Goal: Task Accomplishment & Management: Manage account settings

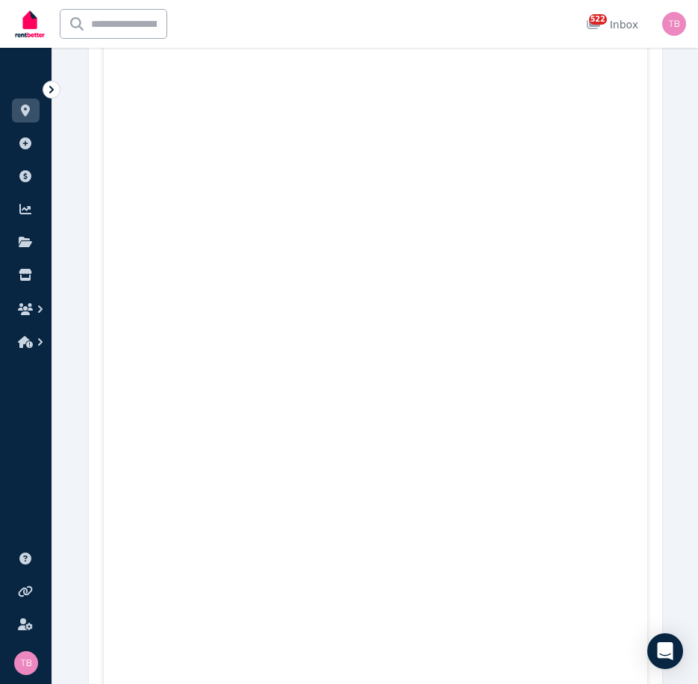
scroll to position [12692, 0]
click at [601, 22] on span "522" at bounding box center [598, 19] width 18 height 10
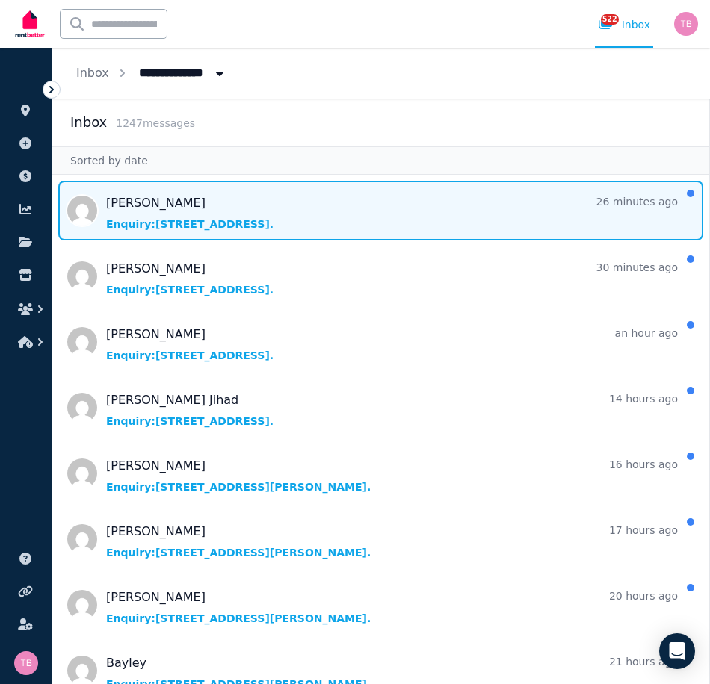
click at [143, 221] on span "Message list" at bounding box center [380, 211] width 657 height 60
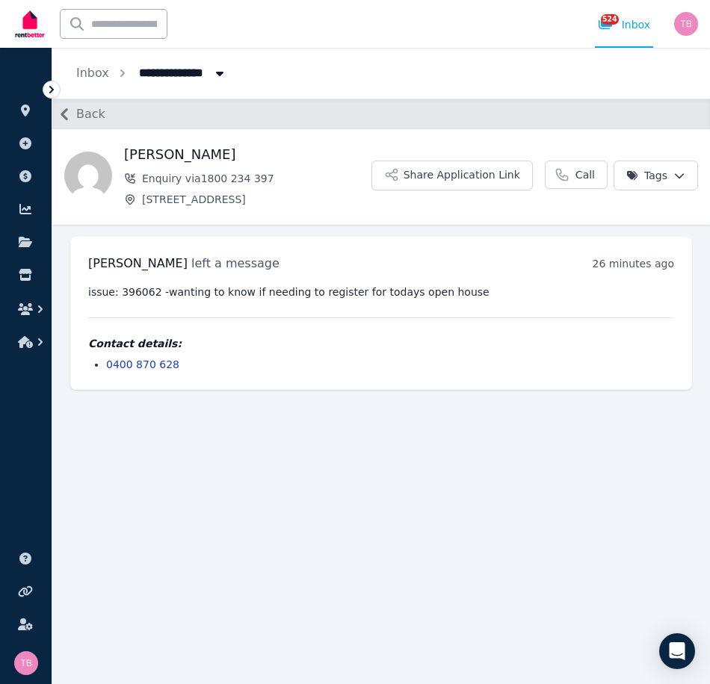
click at [65, 116] on icon "button" at bounding box center [63, 114] width 7 height 12
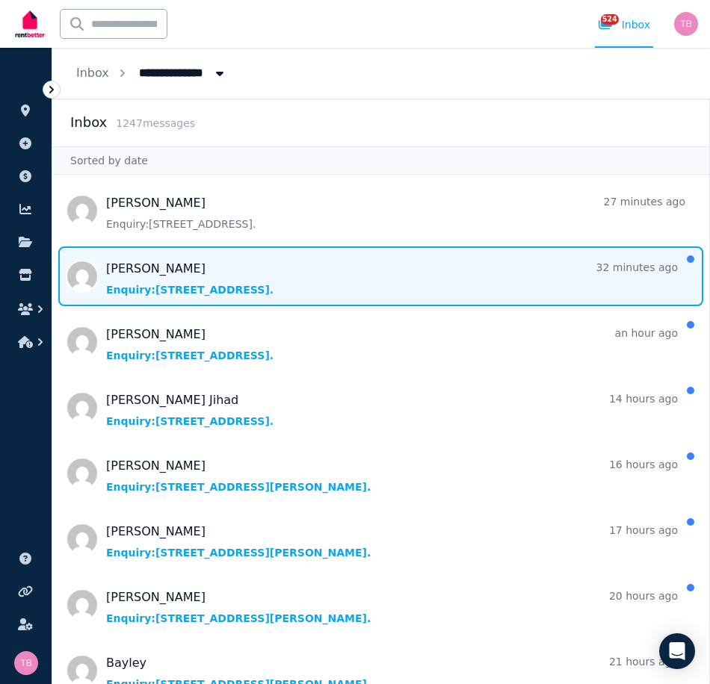
click at [189, 267] on span "Message list" at bounding box center [380, 276] width 657 height 60
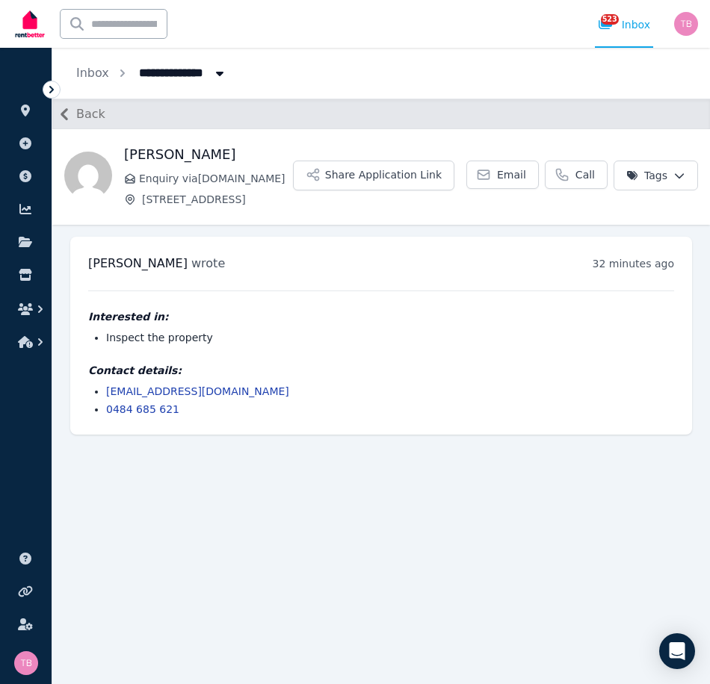
click at [69, 114] on icon "button" at bounding box center [64, 114] width 24 height 24
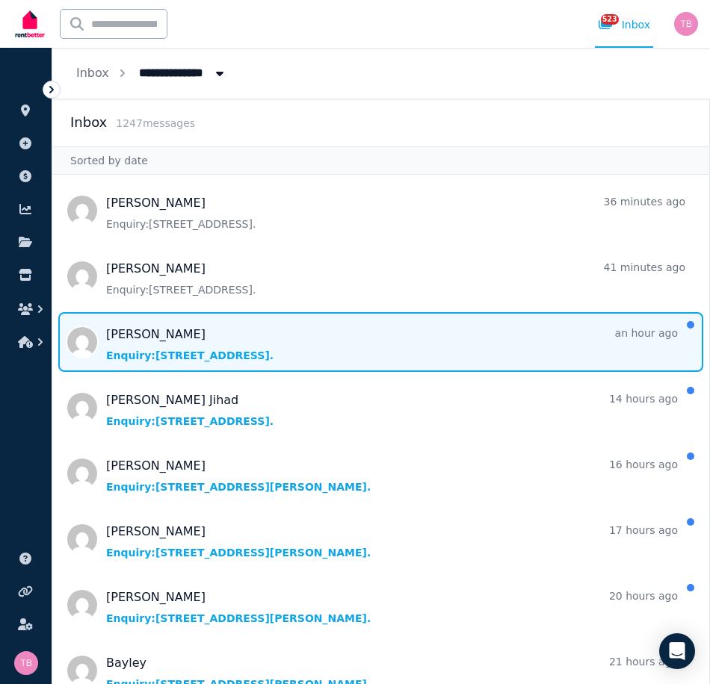
click at [176, 337] on span "Message list" at bounding box center [380, 342] width 657 height 60
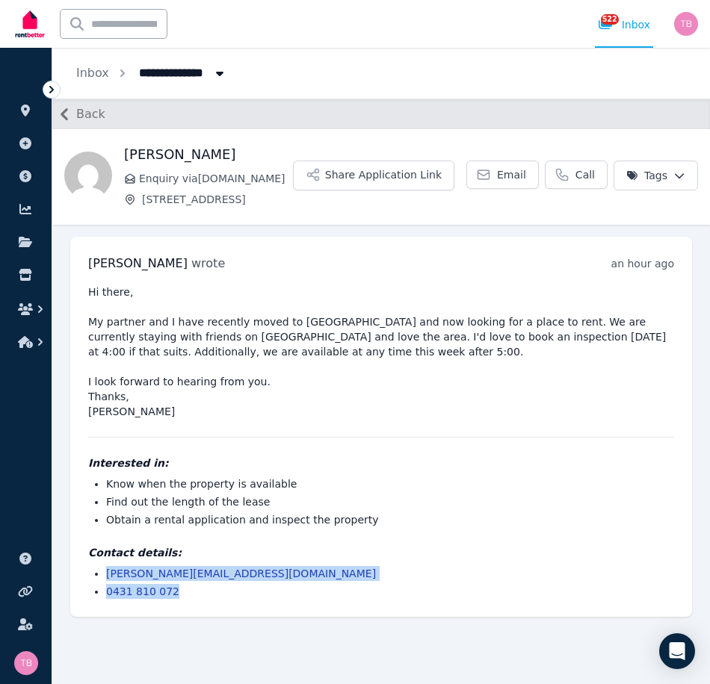
drag, startPoint x: 218, startPoint y: 594, endPoint x: 93, endPoint y: 574, distance: 127.0
click at [93, 574] on ul "[PERSON_NAME][EMAIL_ADDRESS][DOMAIN_NAME] 0431 810 072" at bounding box center [381, 582] width 586 height 33
copy ul "[PERSON_NAME][EMAIL_ADDRESS][DOMAIN_NAME] 0431 810 072"
click at [64, 114] on icon "button" at bounding box center [63, 114] width 7 height 12
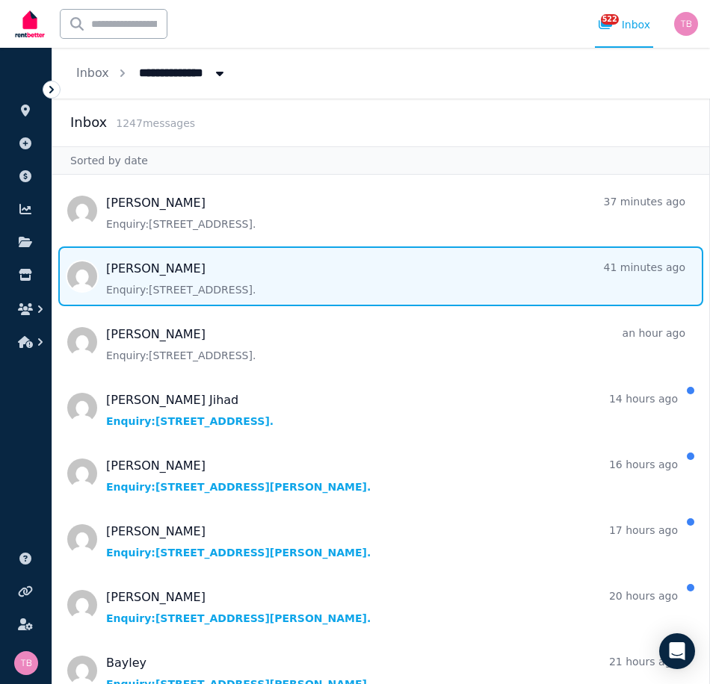
click at [134, 268] on span "Message list" at bounding box center [380, 276] width 657 height 60
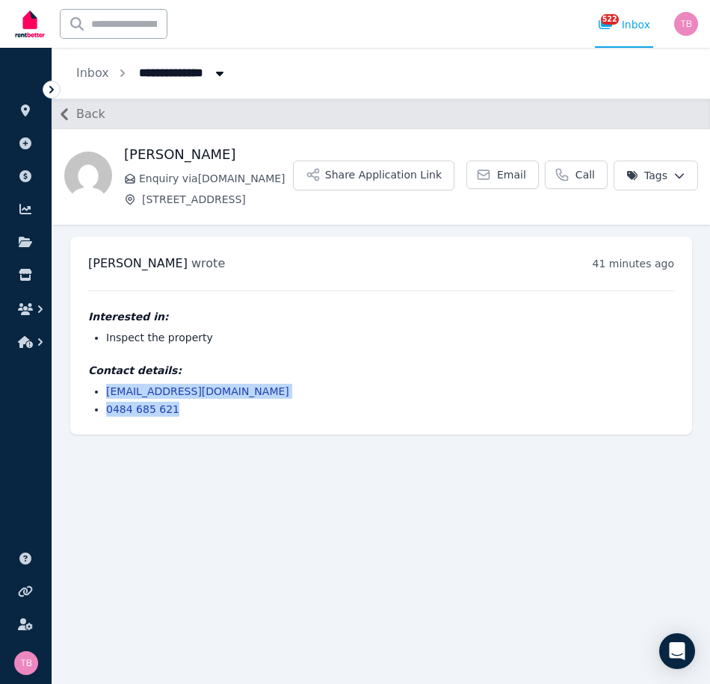
drag, startPoint x: 186, startPoint y: 409, endPoint x: 90, endPoint y: 397, distance: 96.3
click at [90, 397] on ul "[EMAIL_ADDRESS][DOMAIN_NAME] 0484 685 621" at bounding box center [381, 400] width 586 height 33
copy ul "[EMAIL_ADDRESS][DOMAIN_NAME] 0484 685 621"
click at [28, 305] on icon "button" at bounding box center [25, 309] width 15 height 12
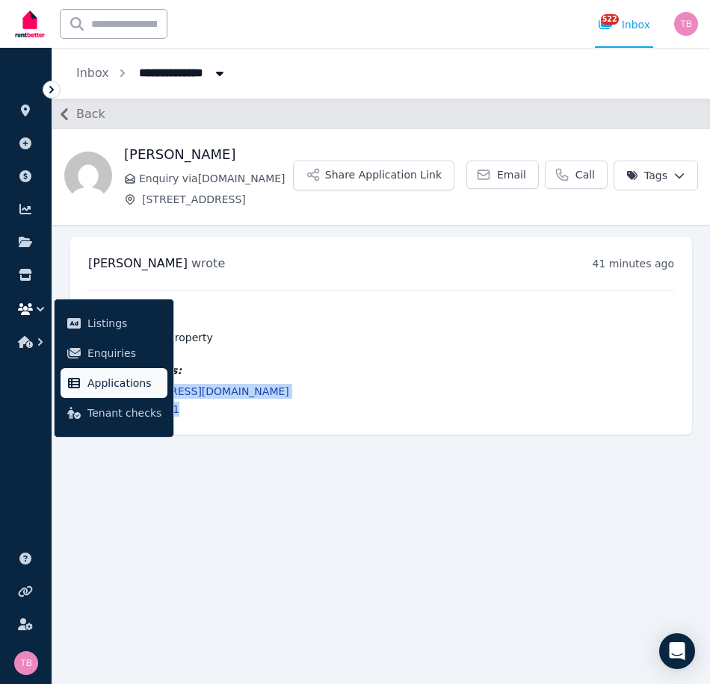
click at [101, 388] on span "Applications" at bounding box center [124, 383] width 74 height 18
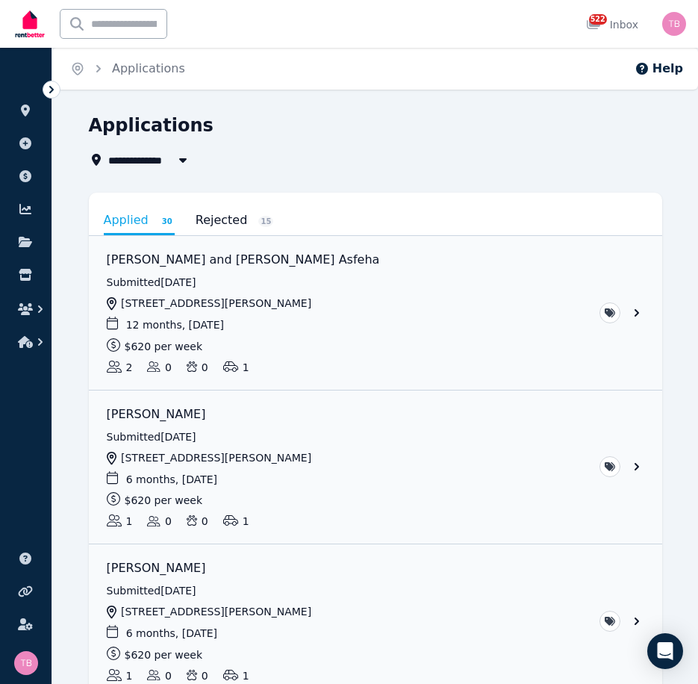
click at [155, 159] on span "All Properties" at bounding box center [156, 160] width 96 height 18
type input "**********"
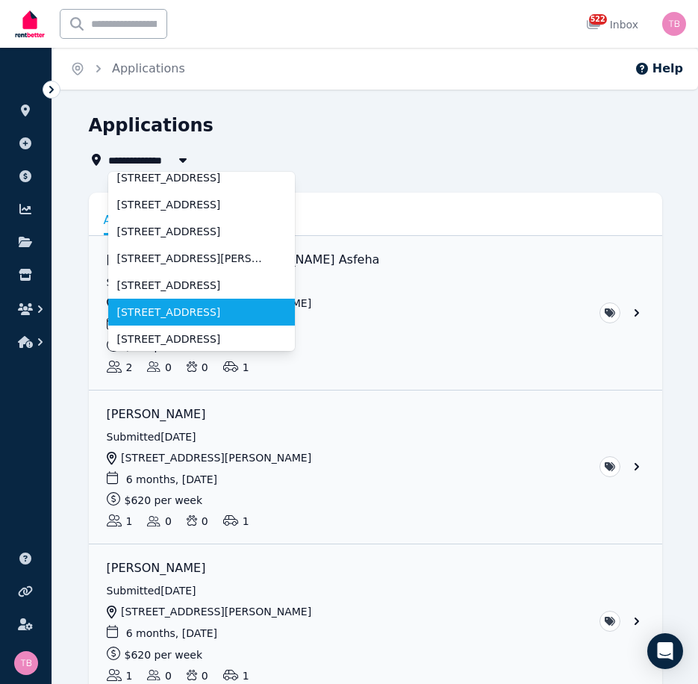
scroll to position [149, 0]
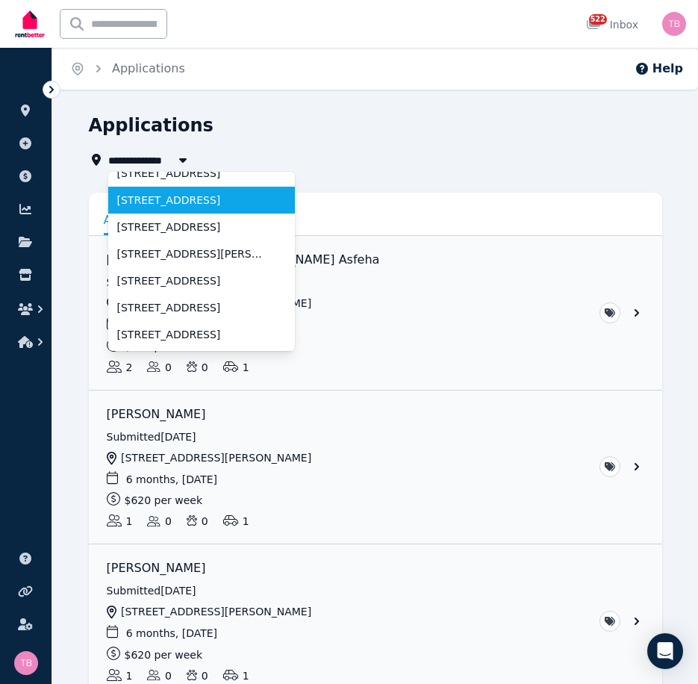
click at [142, 206] on span "[STREET_ADDRESS]" at bounding box center [192, 200] width 151 height 15
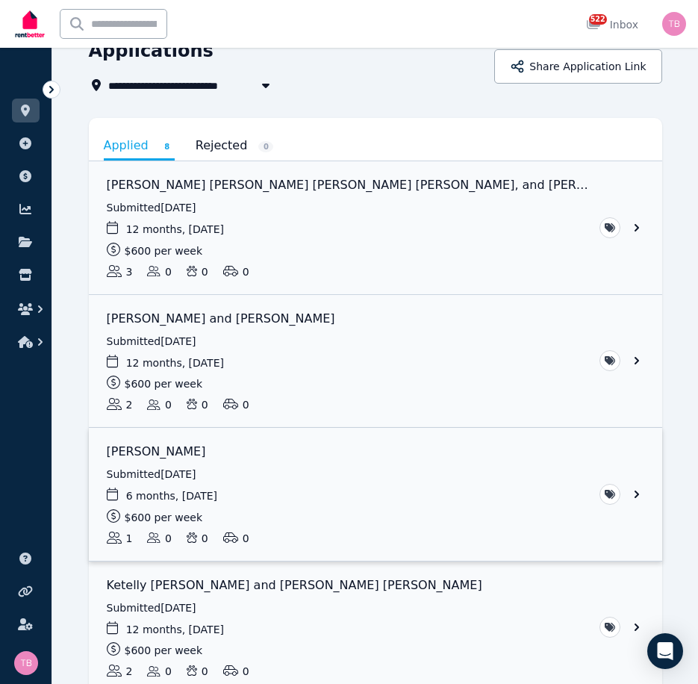
scroll to position [149, 0]
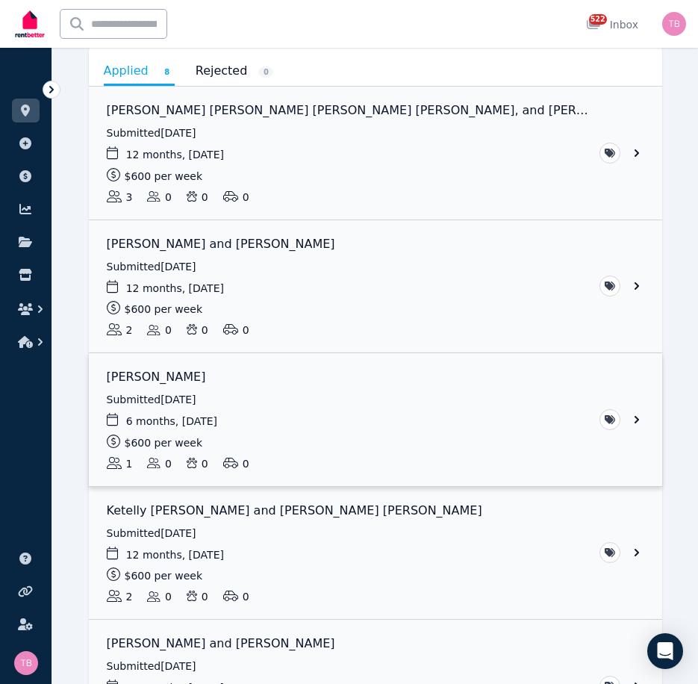
click at [638, 421] on link "View application: James McCoy" at bounding box center [376, 419] width 574 height 133
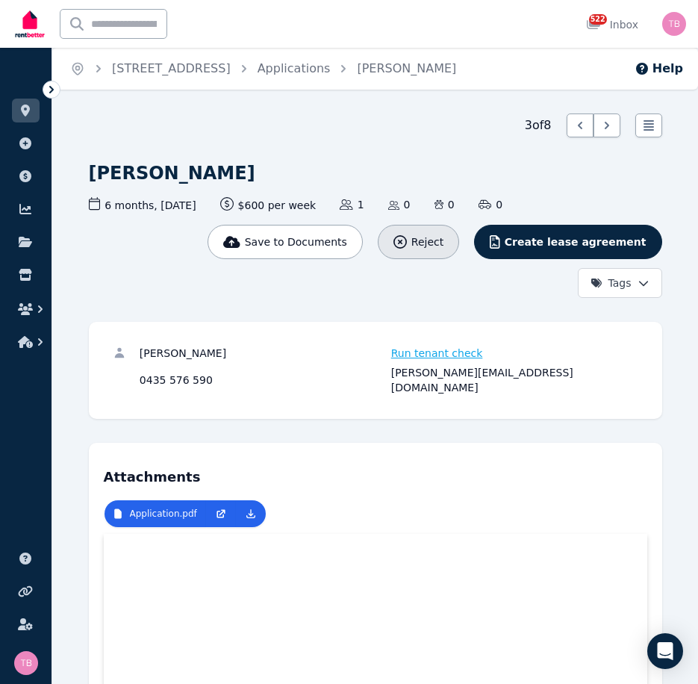
click at [444, 241] on span "Reject" at bounding box center [428, 242] width 32 height 15
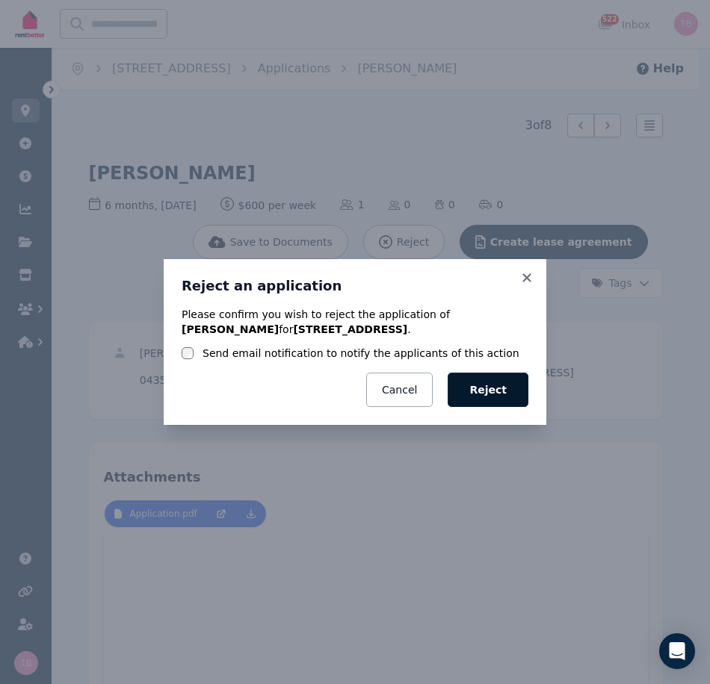
click at [500, 392] on button "Reject" at bounding box center [487, 390] width 81 height 34
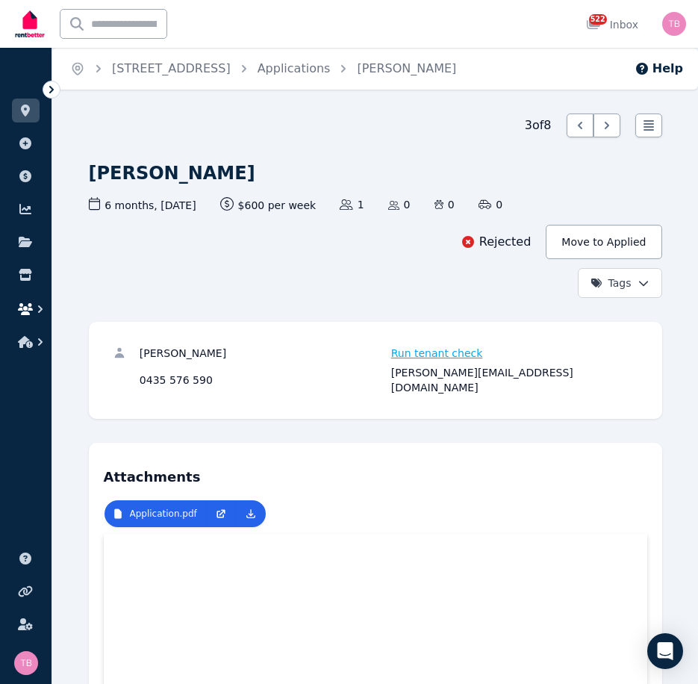
click at [25, 306] on icon "button" at bounding box center [25, 309] width 15 height 12
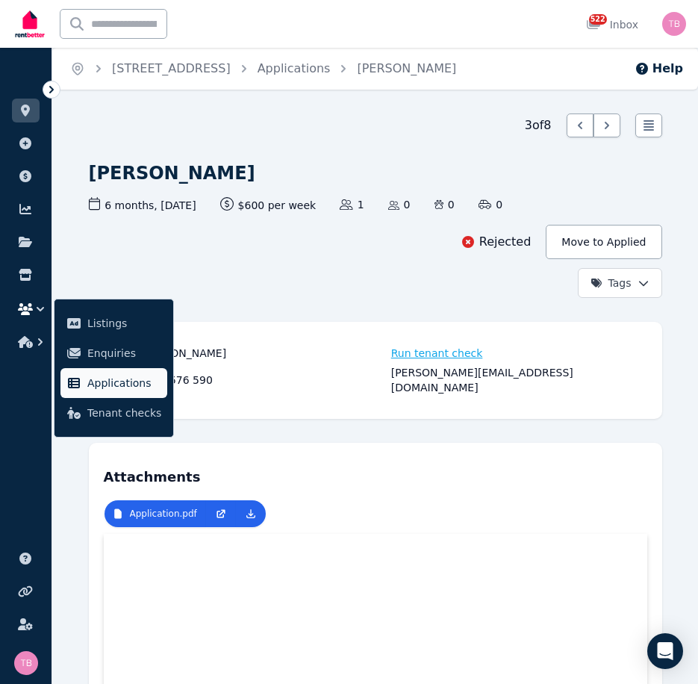
click at [119, 385] on span "Applications" at bounding box center [124, 383] width 74 height 18
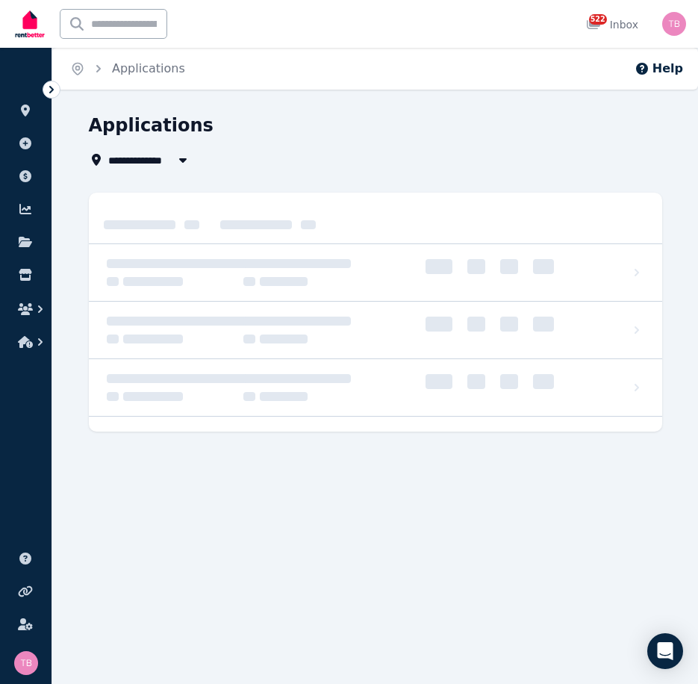
click at [145, 159] on span "All Properties" at bounding box center [156, 160] width 96 height 18
type input "**********"
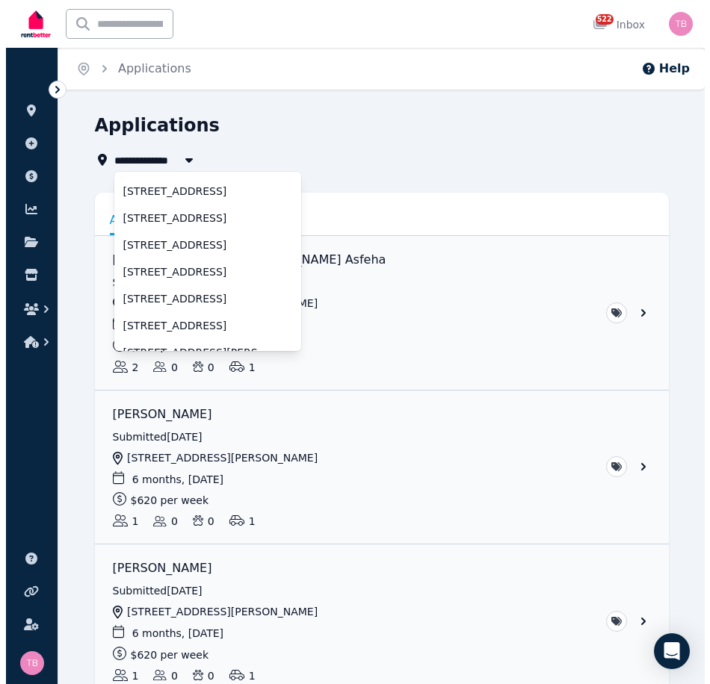
scroll to position [75, 0]
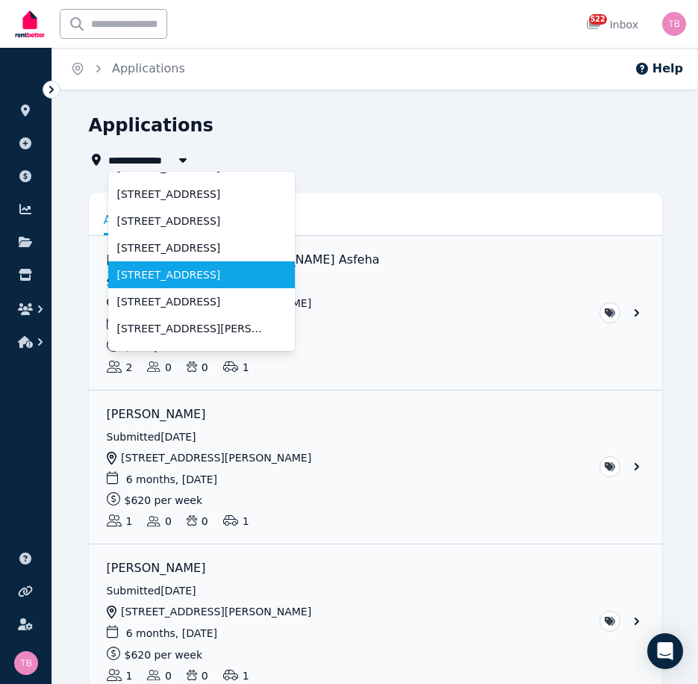
click at [156, 276] on span "[STREET_ADDRESS]" at bounding box center [192, 274] width 151 height 15
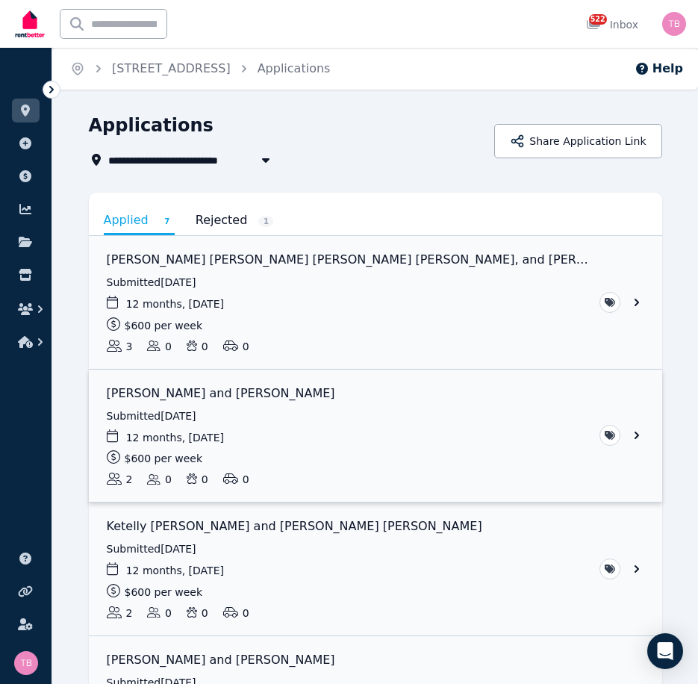
click at [636, 436] on link "View application: Yejun Lee and Harrison Price" at bounding box center [376, 436] width 574 height 133
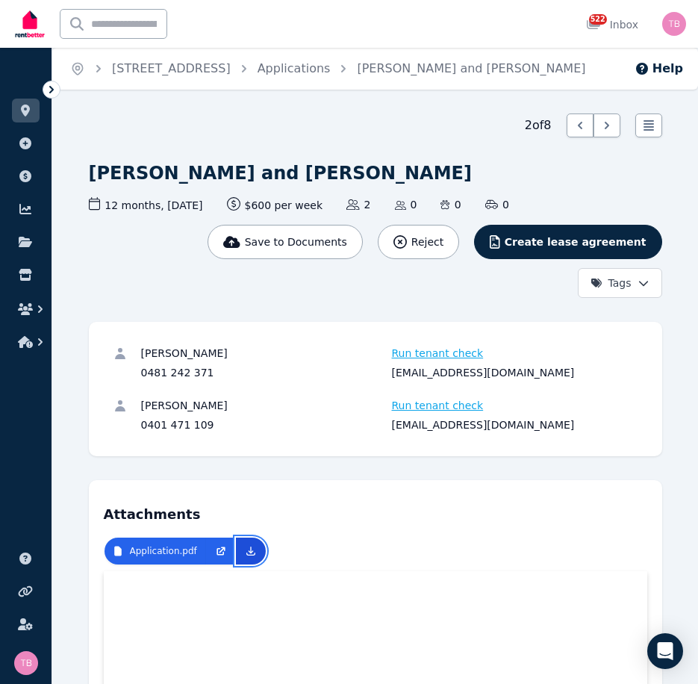
click at [245, 550] on icon at bounding box center [251, 551] width 12 height 12
click at [622, 22] on div "522 Inbox" at bounding box center [612, 24] width 52 height 15
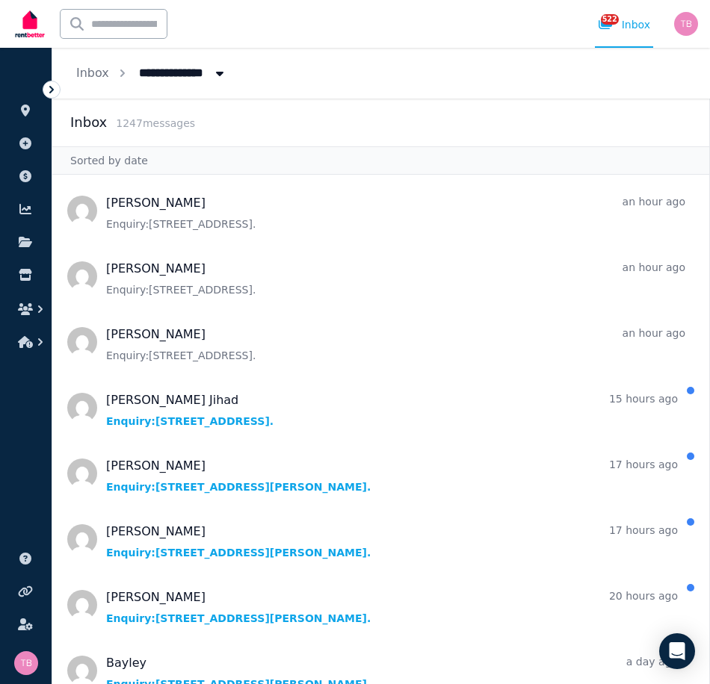
click at [176, 76] on span "All Properties" at bounding box center [188, 72] width 117 height 24
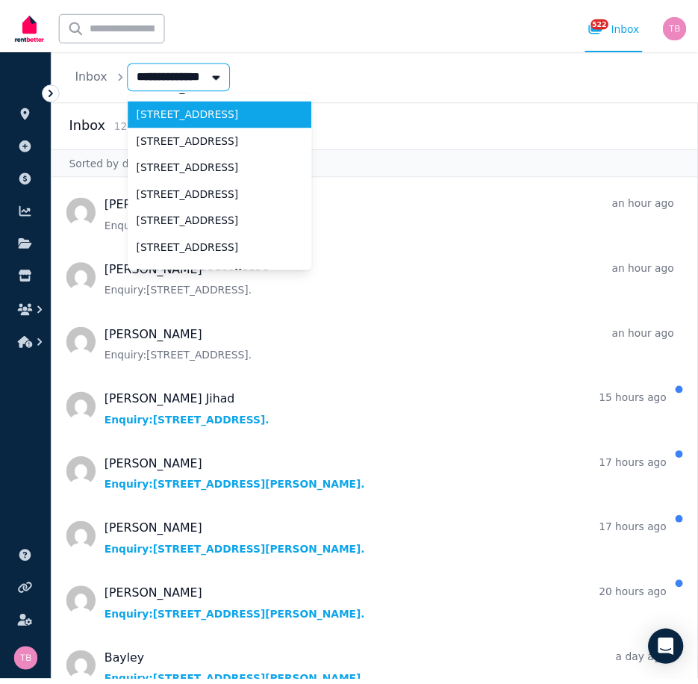
scroll to position [75, 0]
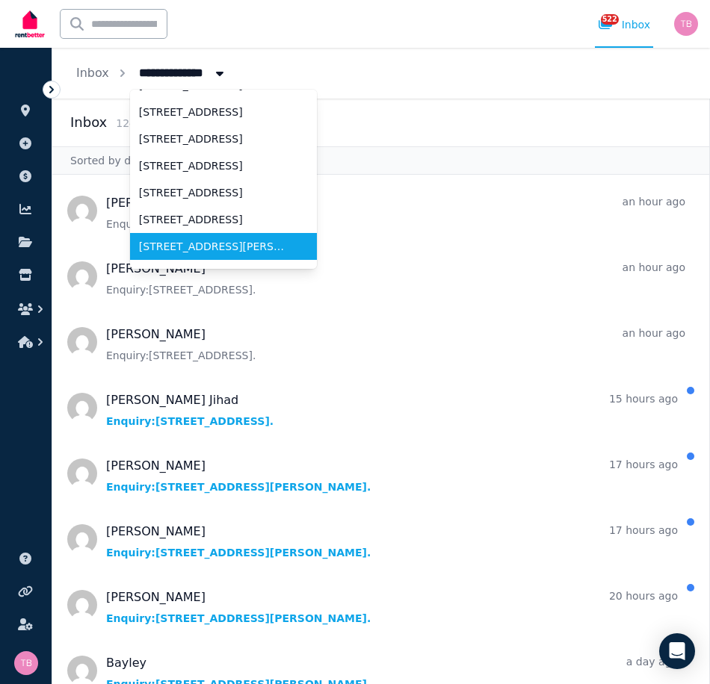
click at [199, 248] on span "[STREET_ADDRESS][PERSON_NAME][PERSON_NAME]" at bounding box center [214, 246] width 151 height 15
type input "**********"
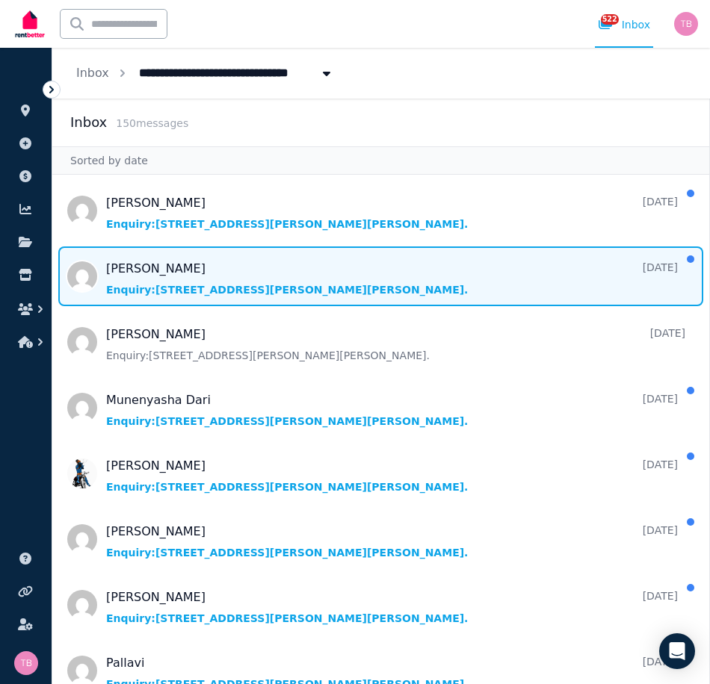
click at [179, 267] on span "Message list" at bounding box center [380, 276] width 657 height 60
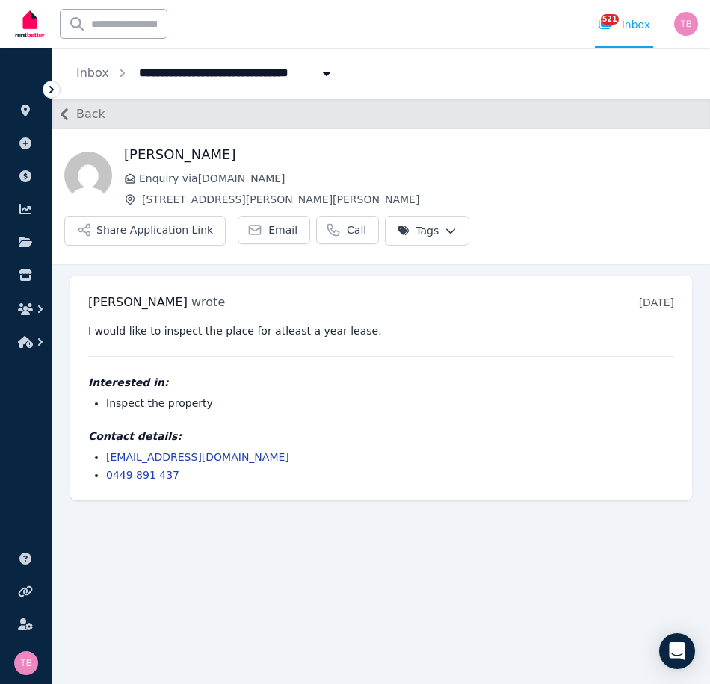
drag, startPoint x: 193, startPoint y: 267, endPoint x: 77, endPoint y: 266, distance: 115.8
click at [77, 276] on div "[PERSON_NAME] wrote [DATE] 1:43 pm [DATE][DATE] I would like to inspect the pla…" at bounding box center [380, 388] width 621 height 225
click at [475, 429] on h4 "Contact details:" at bounding box center [381, 436] width 586 height 15
drag, startPoint x: 196, startPoint y: 262, endPoint x: 87, endPoint y: 270, distance: 109.4
click at [87, 276] on div "[PERSON_NAME] wrote [DATE] 1:43 pm [DATE][DATE] I would like to inspect the pla…" at bounding box center [380, 388] width 621 height 225
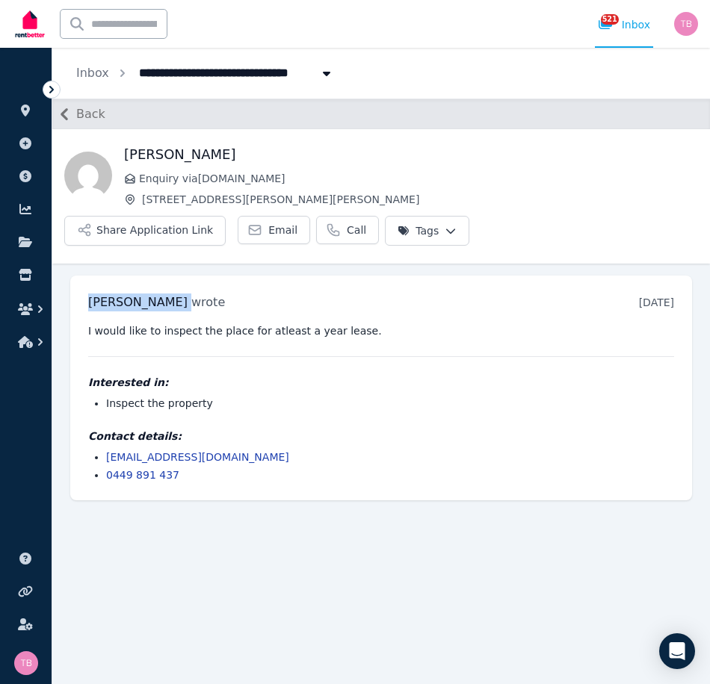
copy h3 "[PERSON_NAME]"
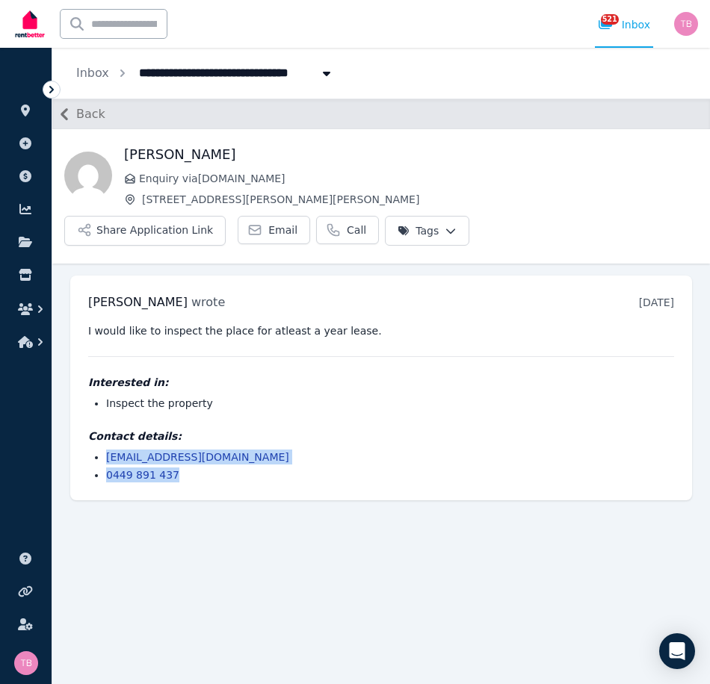
drag, startPoint x: 170, startPoint y: 433, endPoint x: 90, endPoint y: 423, distance: 80.6
click at [90, 450] on ul "[EMAIL_ADDRESS][DOMAIN_NAME] 0449 891 437" at bounding box center [381, 466] width 586 height 33
copy ul "[EMAIL_ADDRESS][DOMAIN_NAME] 0449 891 437"
click at [30, 302] on button "button" at bounding box center [26, 309] width 28 height 27
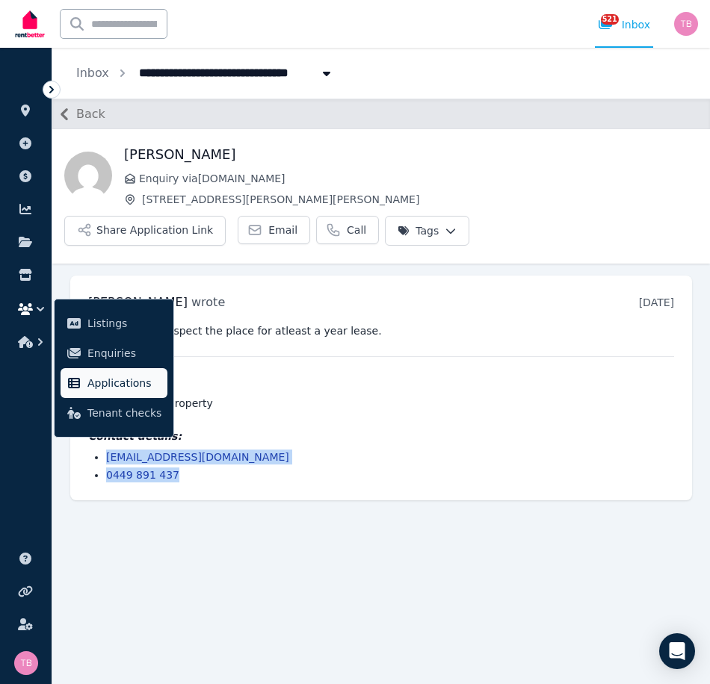
click at [138, 381] on span "Applications" at bounding box center [124, 383] width 74 height 18
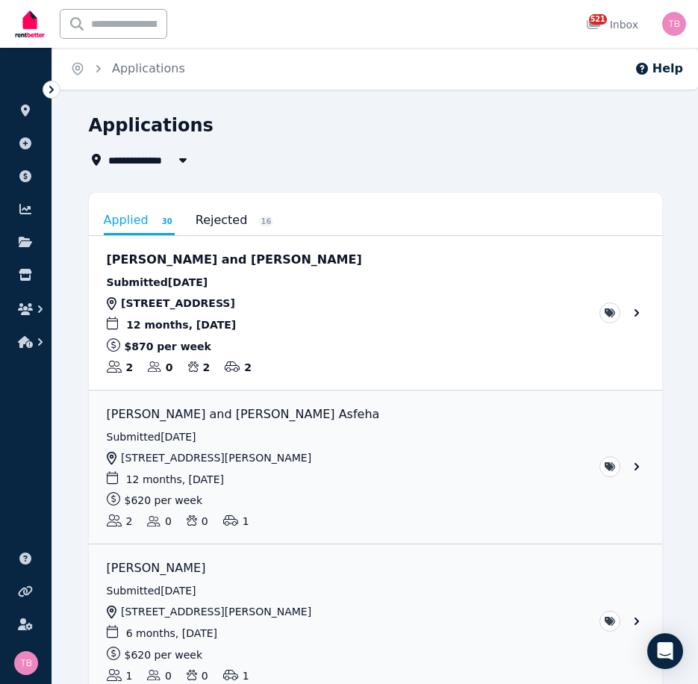
click at [153, 159] on span "All Properties" at bounding box center [156, 160] width 96 height 18
type input "**********"
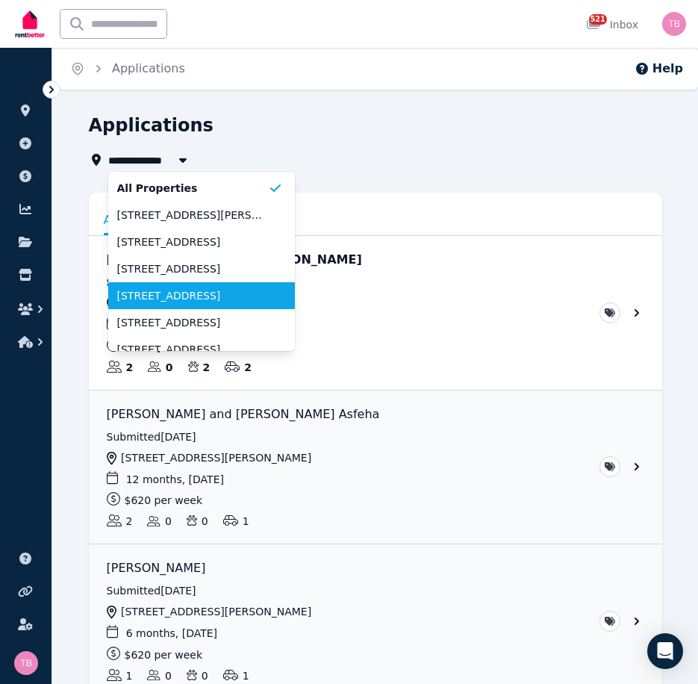
scroll to position [75, 0]
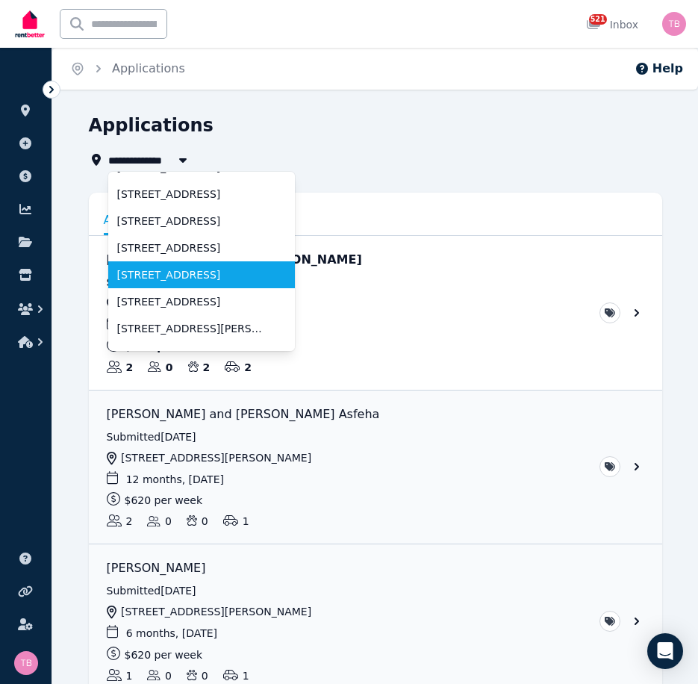
click at [162, 274] on span "[STREET_ADDRESS]" at bounding box center [192, 274] width 151 height 15
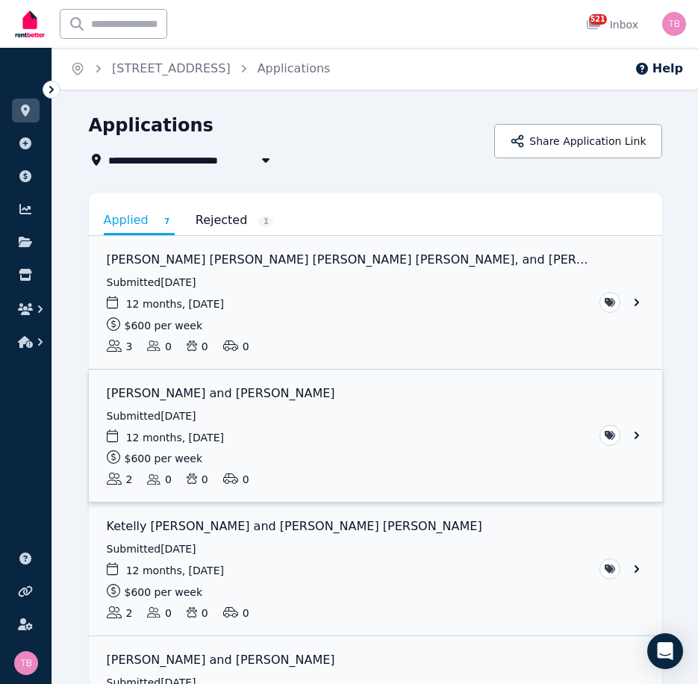
click at [167, 391] on link "View application: Yejun Lee and Harrison Price" at bounding box center [376, 436] width 574 height 133
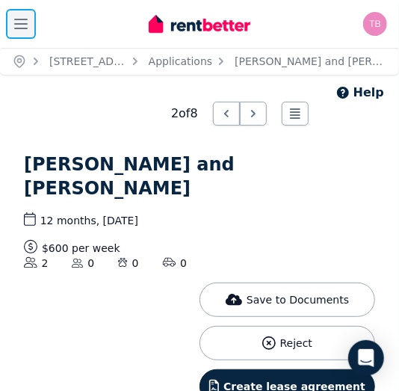
click at [18, 22] on icon "button" at bounding box center [21, 24] width 18 height 18
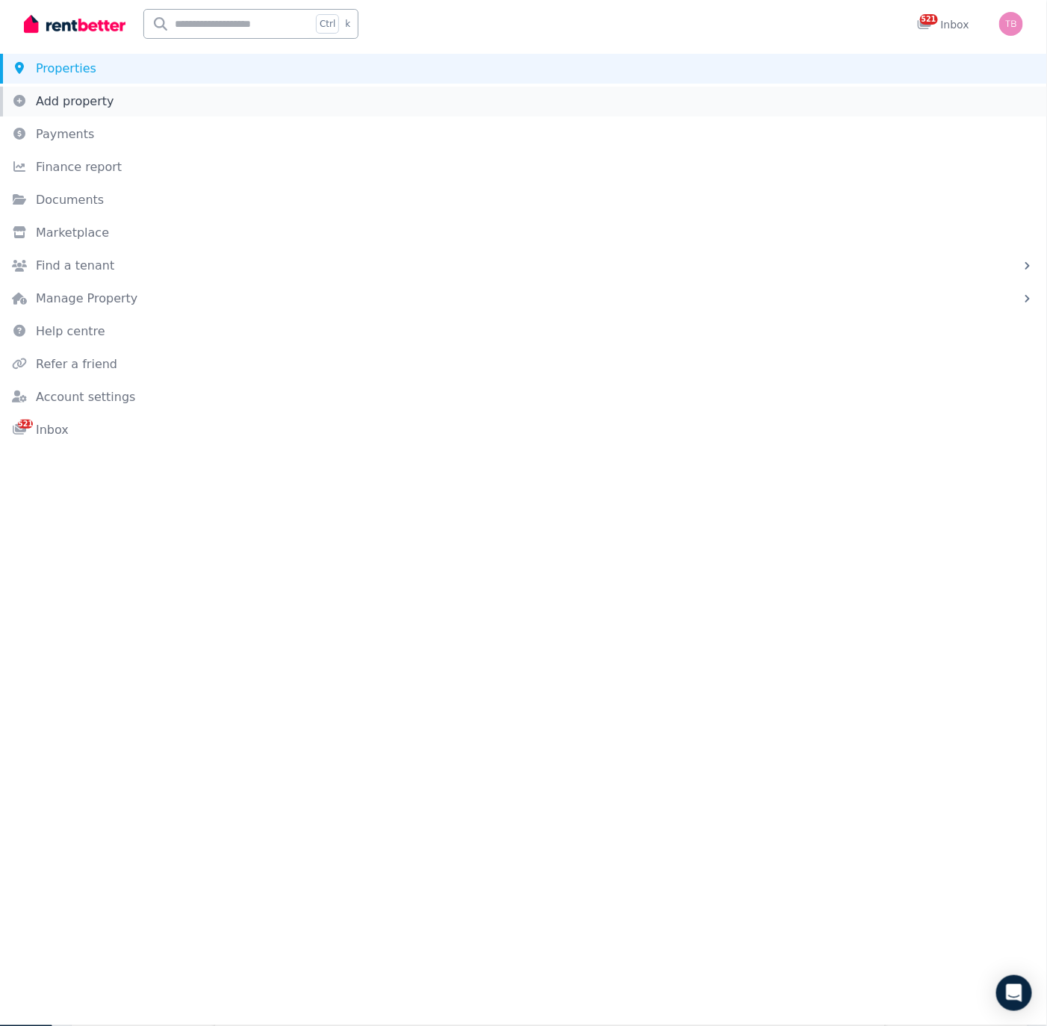
scroll to position [527, 0]
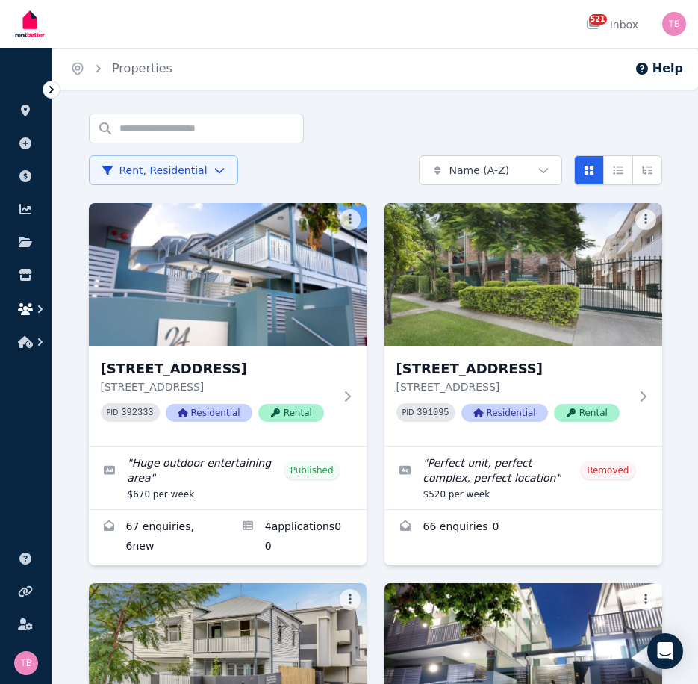
click at [28, 307] on icon "button" at bounding box center [25, 309] width 15 height 12
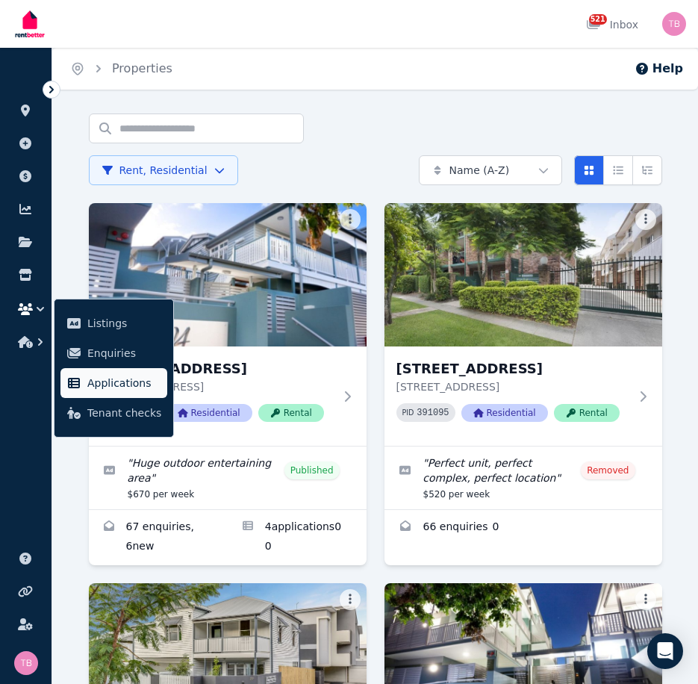
click at [93, 382] on span "Applications" at bounding box center [124, 383] width 74 height 18
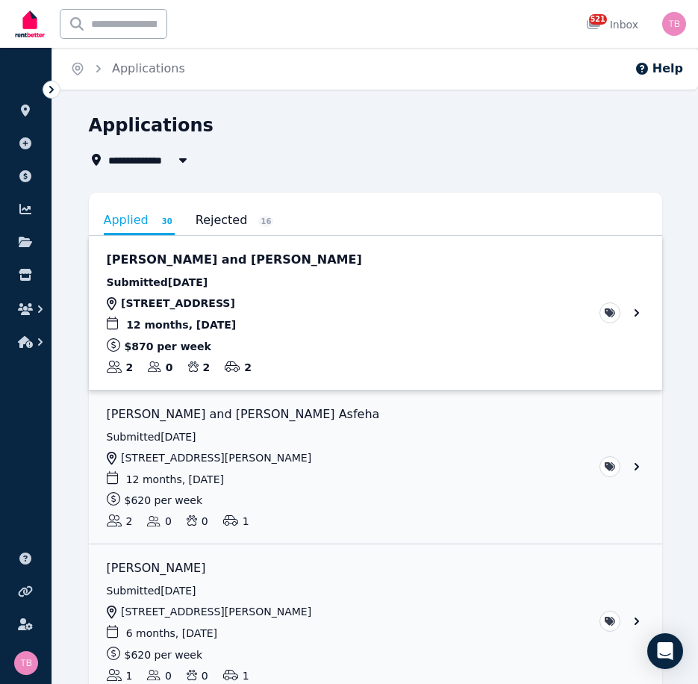
click at [145, 261] on link "View application: Obre Pemberton and Andrew Pemberton" at bounding box center [376, 313] width 574 height 154
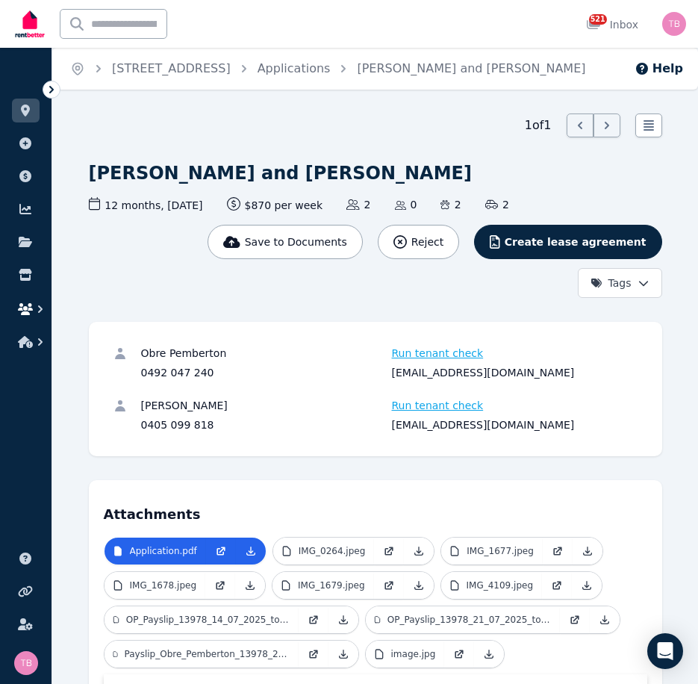
click at [25, 310] on icon "button" at bounding box center [25, 309] width 15 height 12
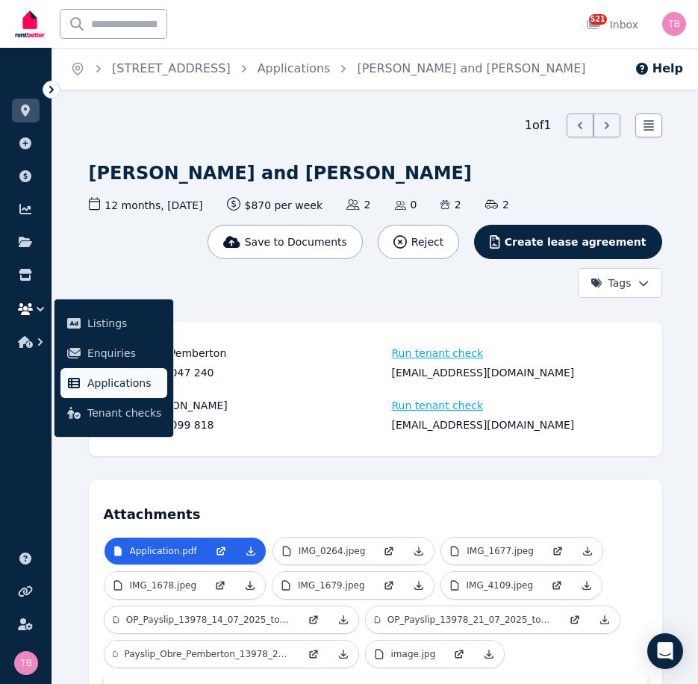
click at [94, 382] on span "Applications" at bounding box center [124, 383] width 74 height 18
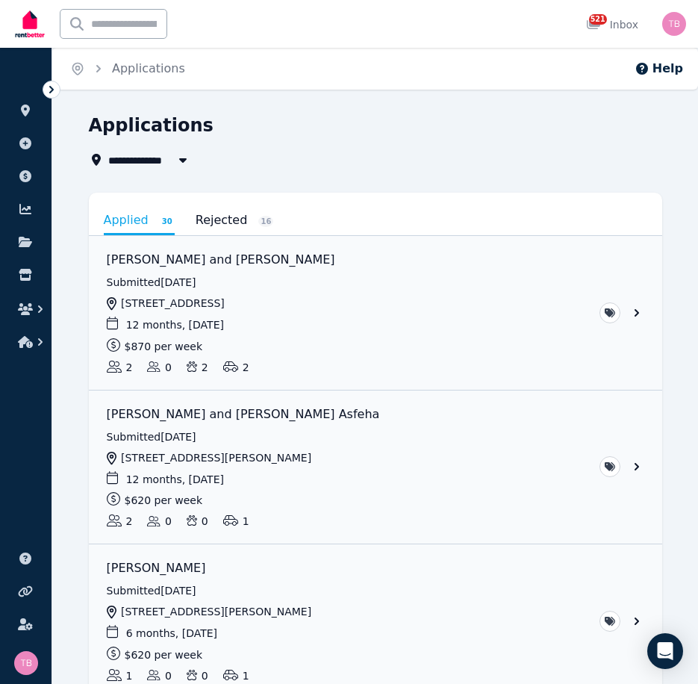
click at [155, 160] on span "All Properties" at bounding box center [156, 160] width 96 height 18
type input "**********"
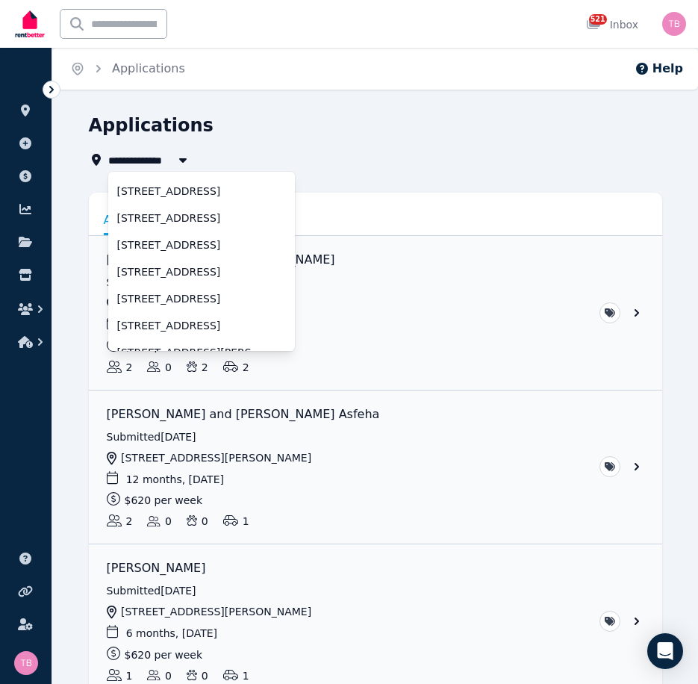
scroll to position [75, 0]
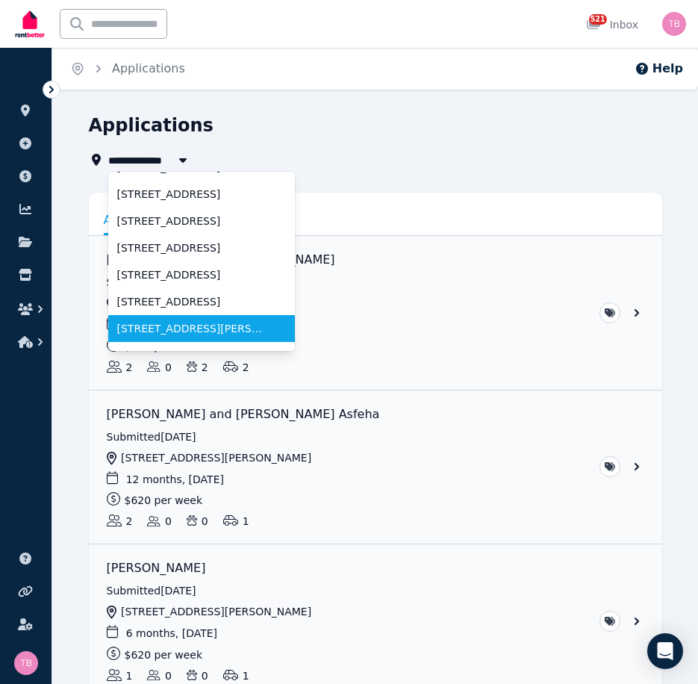
click at [174, 330] on span "[STREET_ADDRESS][PERSON_NAME][PERSON_NAME]" at bounding box center [192, 328] width 151 height 15
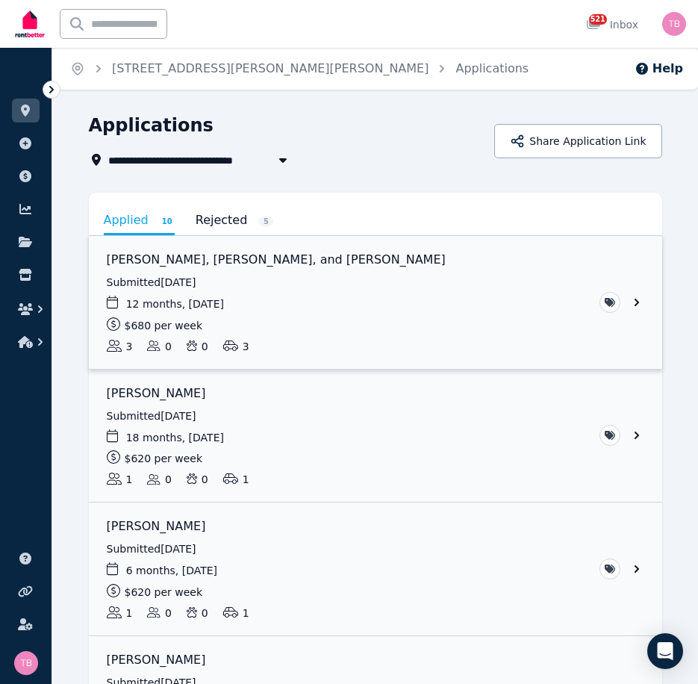
click at [636, 301] on link "View application: Valentina Ospitia Giraldo, Steven Ospitia, and Jeffrey Martin…" at bounding box center [376, 302] width 574 height 133
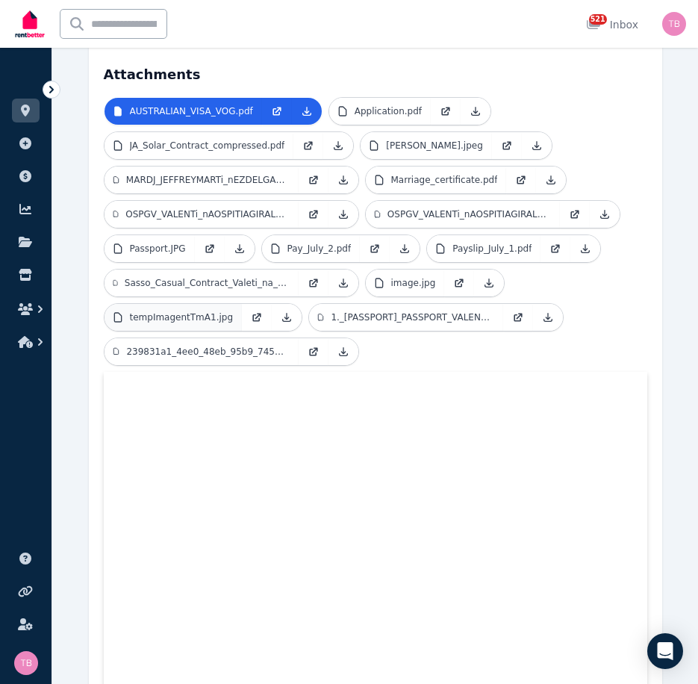
scroll to position [523, 0]
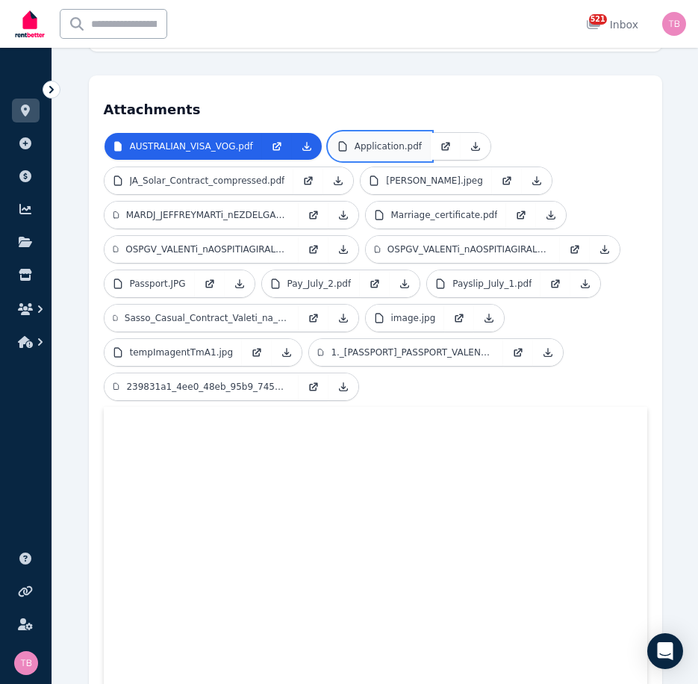
click at [363, 140] on p "Application.pdf" at bounding box center [388, 146] width 67 height 12
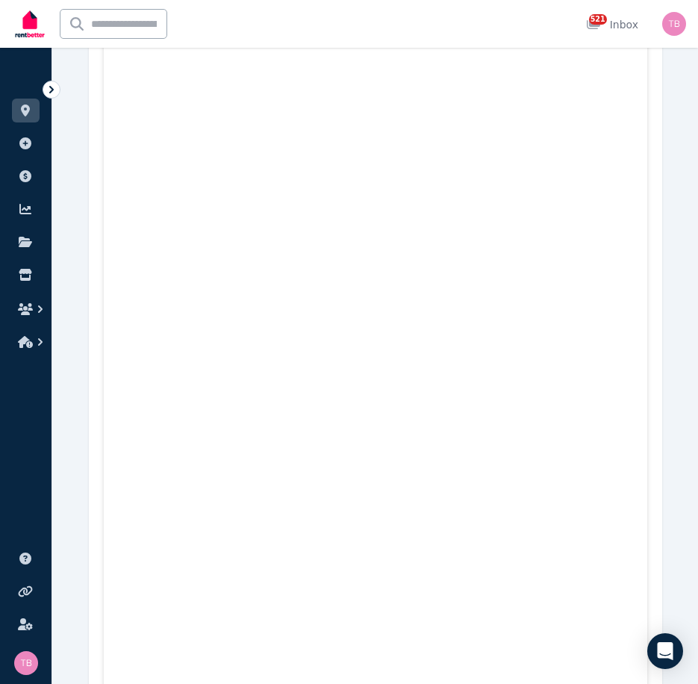
scroll to position [17502, 0]
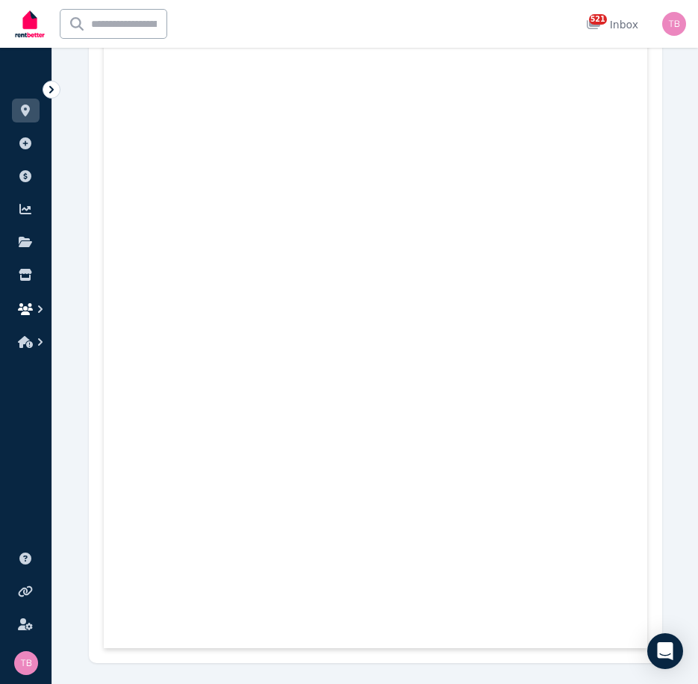
click at [27, 310] on icon "button" at bounding box center [25, 309] width 15 height 12
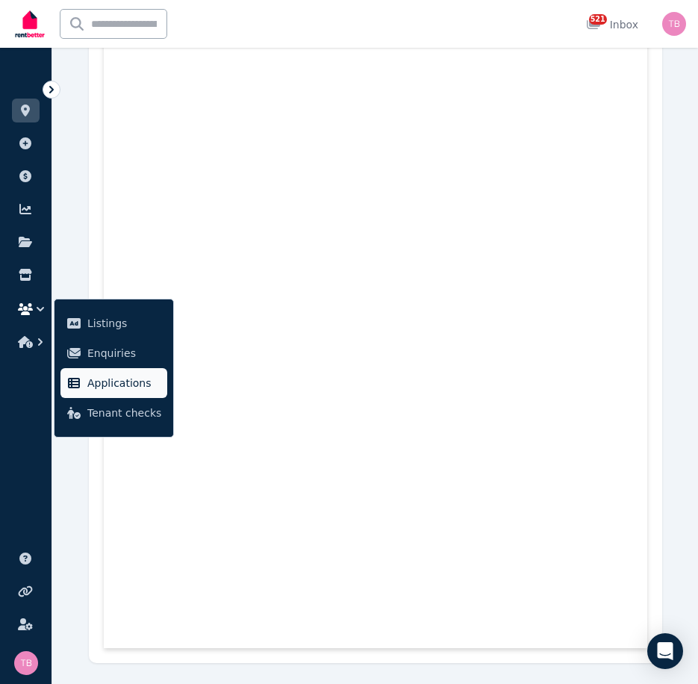
click at [114, 378] on span "Applications" at bounding box center [124, 383] width 74 height 18
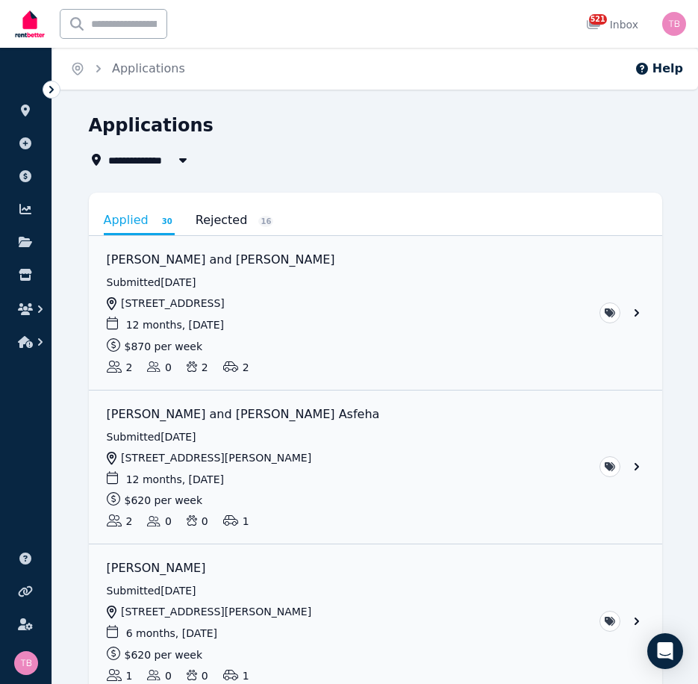
click at [149, 161] on span "All Properties" at bounding box center [156, 160] width 96 height 18
type input "**********"
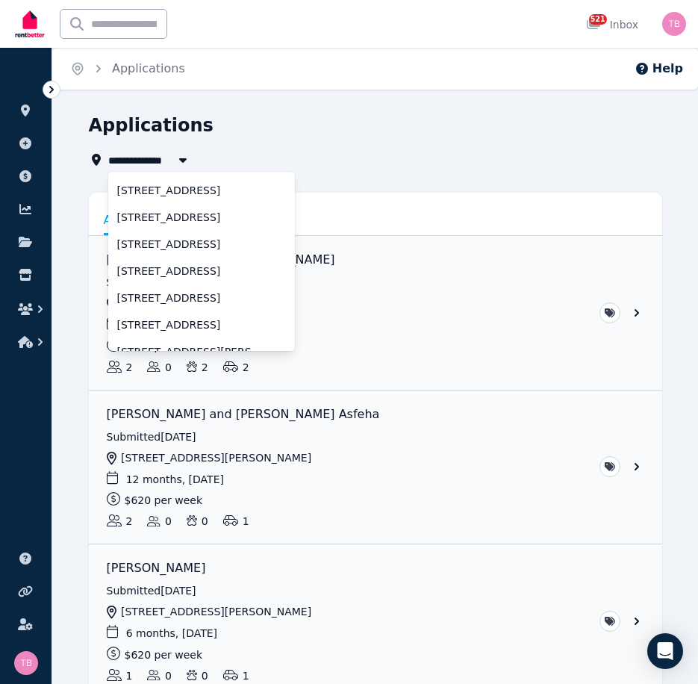
scroll to position [75, 0]
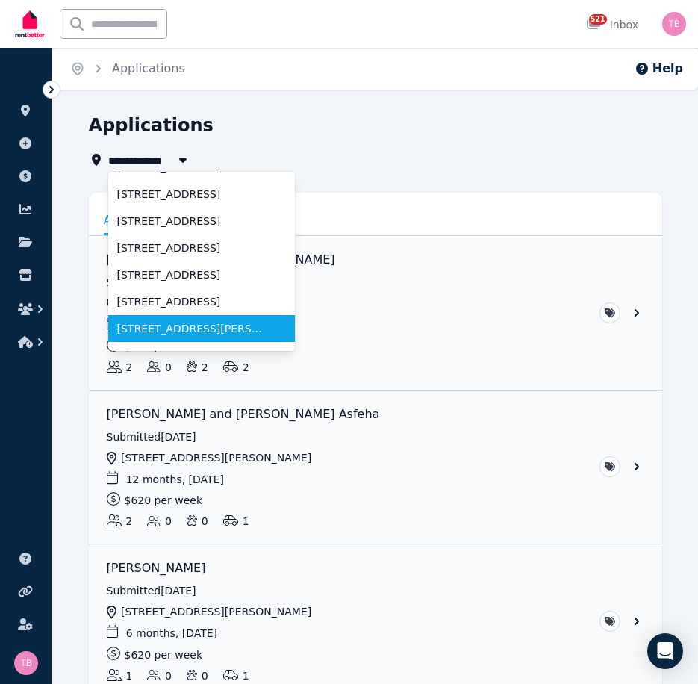
click at [170, 327] on span "[STREET_ADDRESS][PERSON_NAME][PERSON_NAME]" at bounding box center [192, 328] width 151 height 15
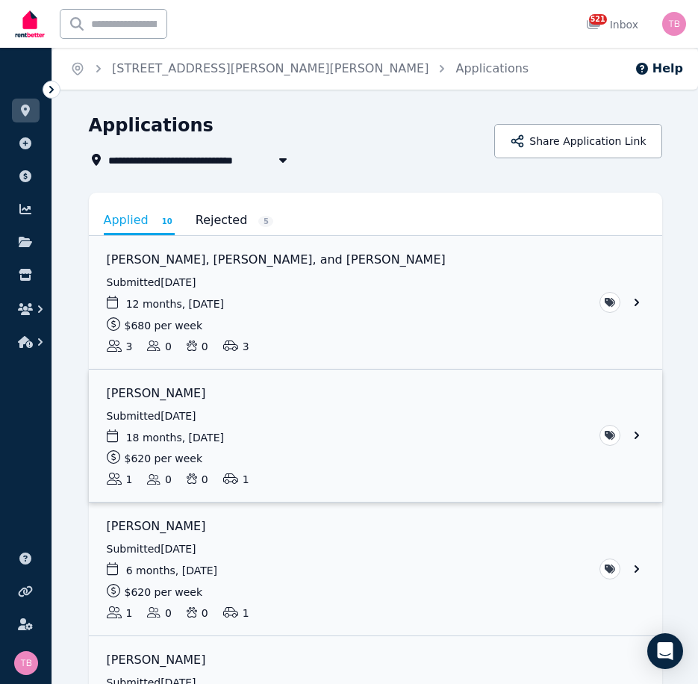
click at [635, 435] on link "View application: Claudina Costelloe" at bounding box center [376, 436] width 574 height 133
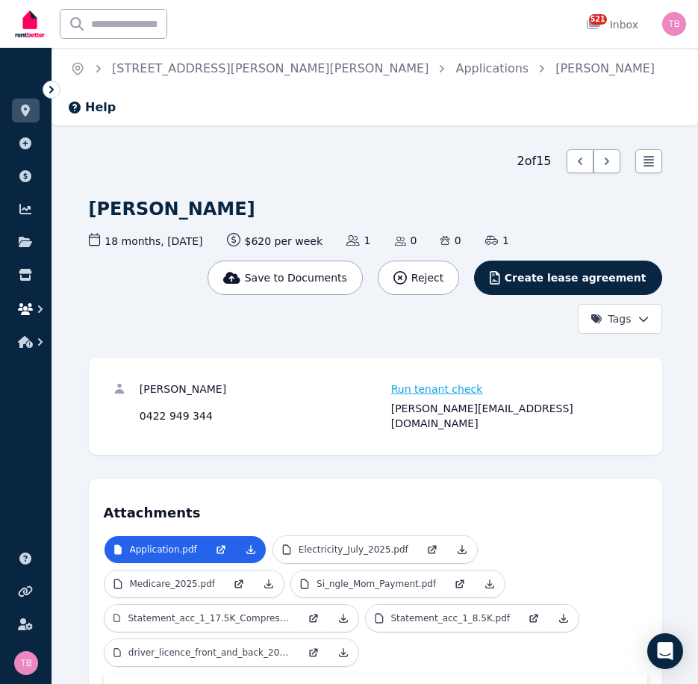
click at [28, 305] on icon "button" at bounding box center [25, 309] width 15 height 12
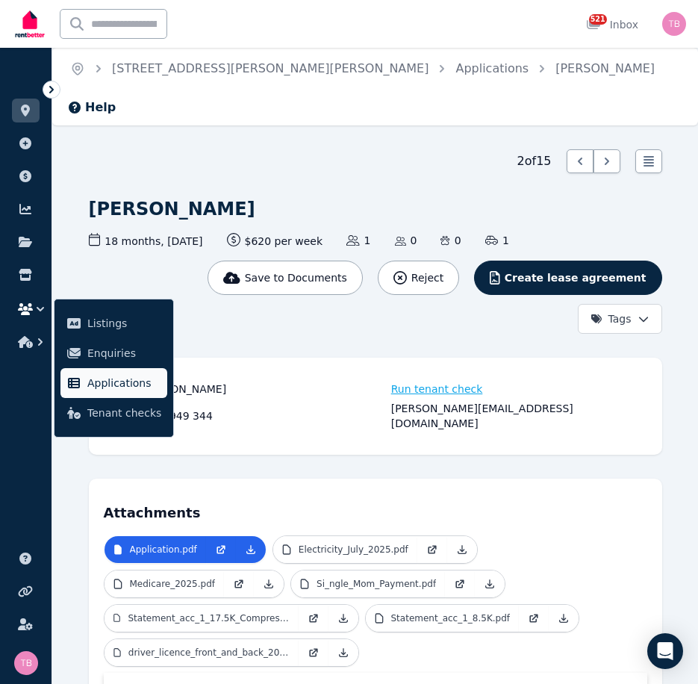
click at [120, 383] on span "Applications" at bounding box center [124, 383] width 74 height 18
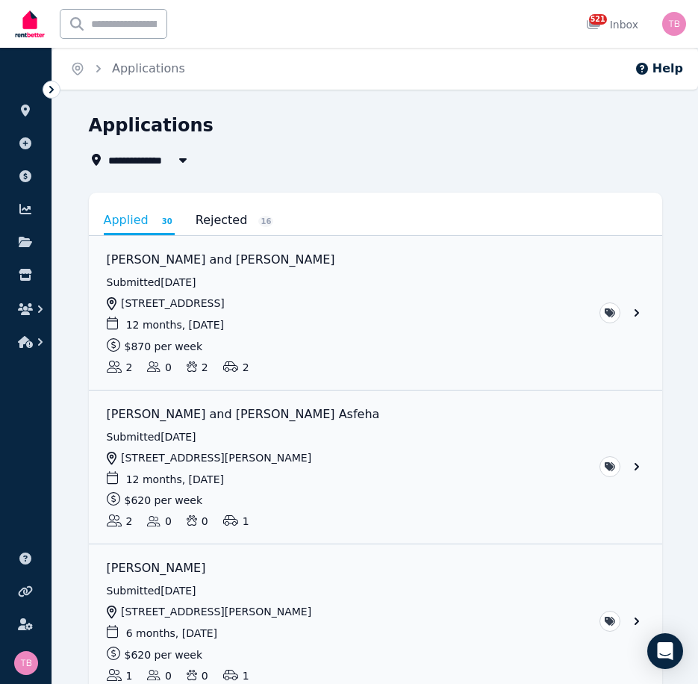
click at [149, 160] on span "All Properties" at bounding box center [156, 160] width 96 height 18
type input "**********"
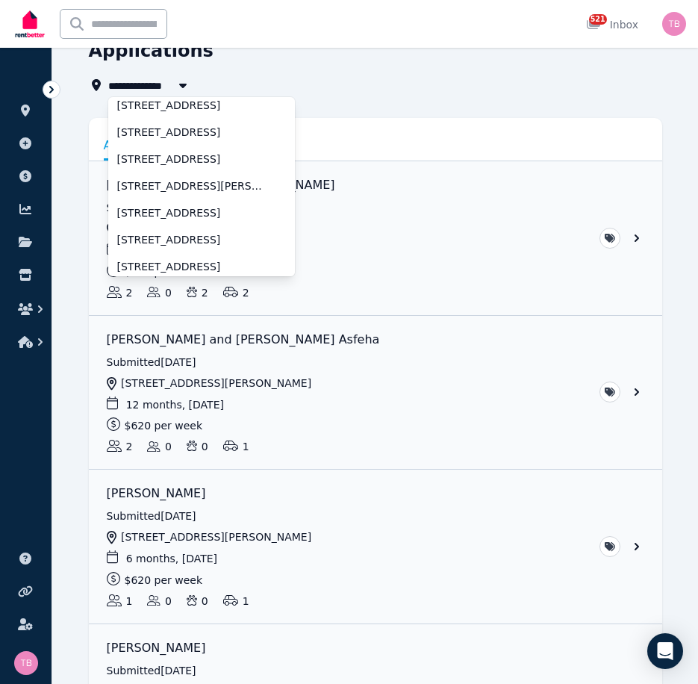
scroll to position [149, 0]
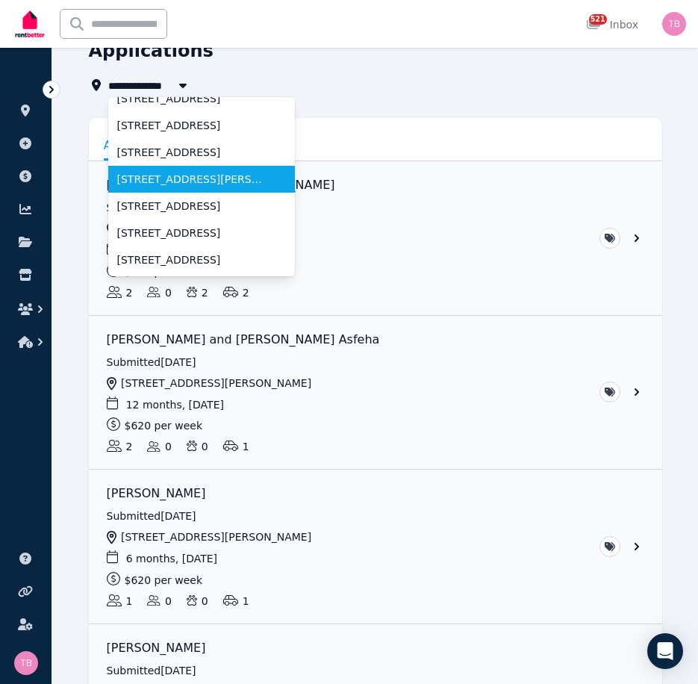
click at [164, 182] on span "[STREET_ADDRESS][PERSON_NAME][PERSON_NAME]" at bounding box center [192, 179] width 151 height 15
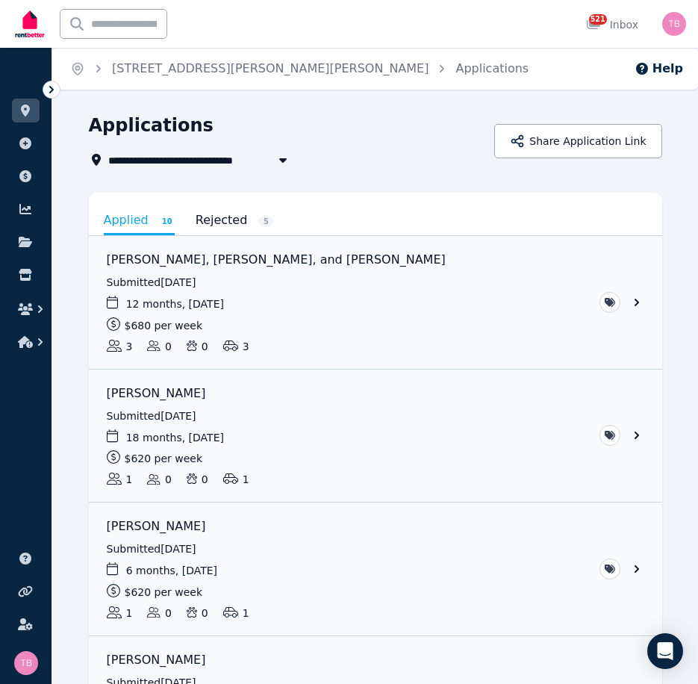
click at [181, 159] on span "[STREET_ADDRESS][PERSON_NAME][PERSON_NAME]" at bounding box center [260, 160] width 304 height 18
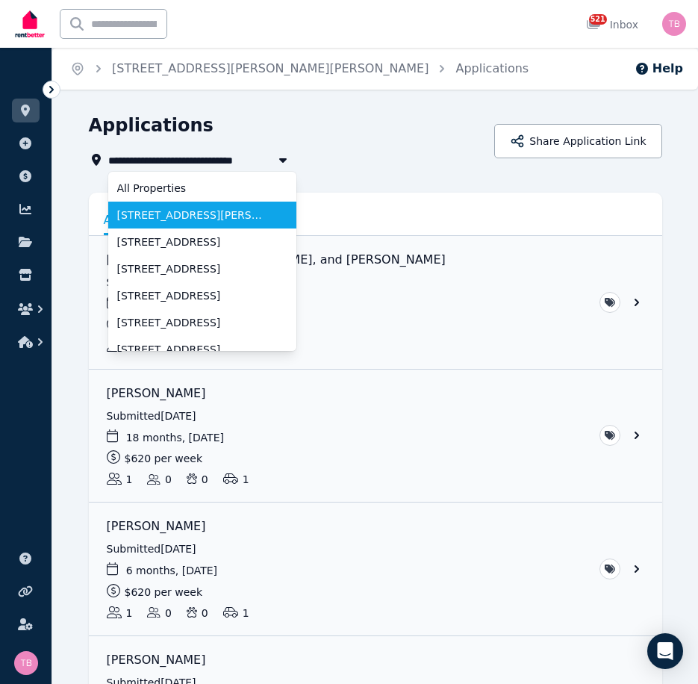
click at [169, 205] on li "[STREET_ADDRESS][PERSON_NAME]" at bounding box center [202, 215] width 188 height 27
type input "**********"
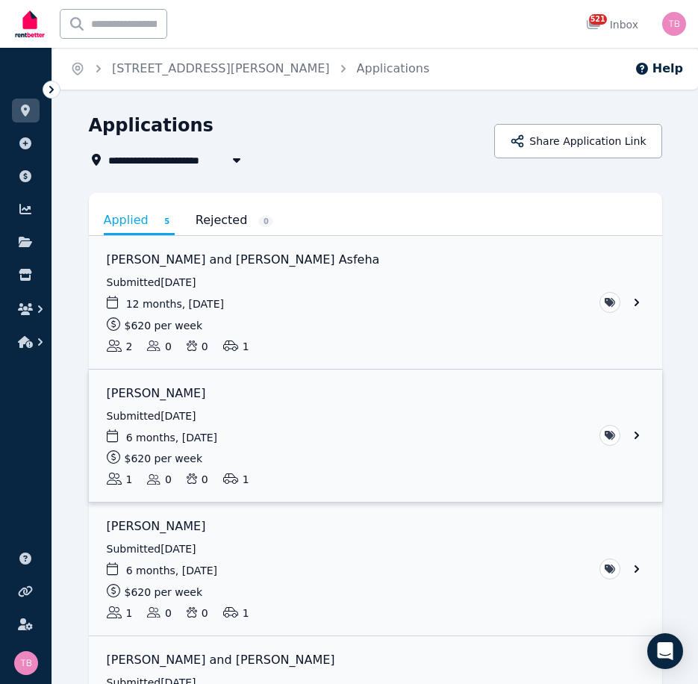
click at [636, 435] on link "View application: Tamara Davis" at bounding box center [376, 436] width 574 height 133
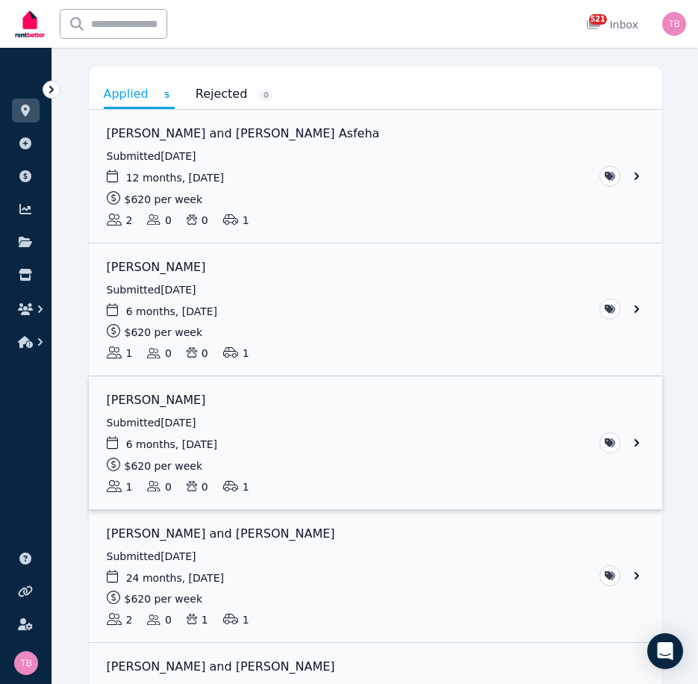
scroll to position [149, 0]
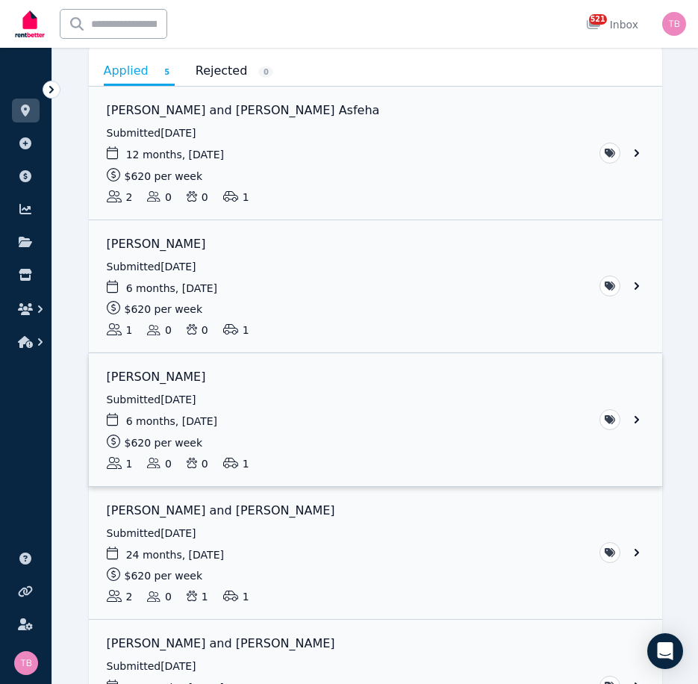
click at [637, 418] on link "View application: Adam Woollett" at bounding box center [376, 419] width 574 height 133
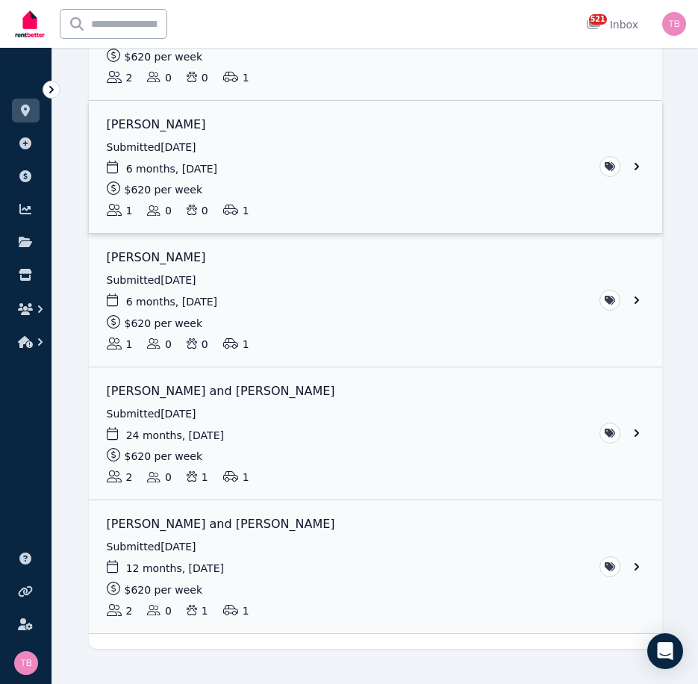
scroll to position [297, 0]
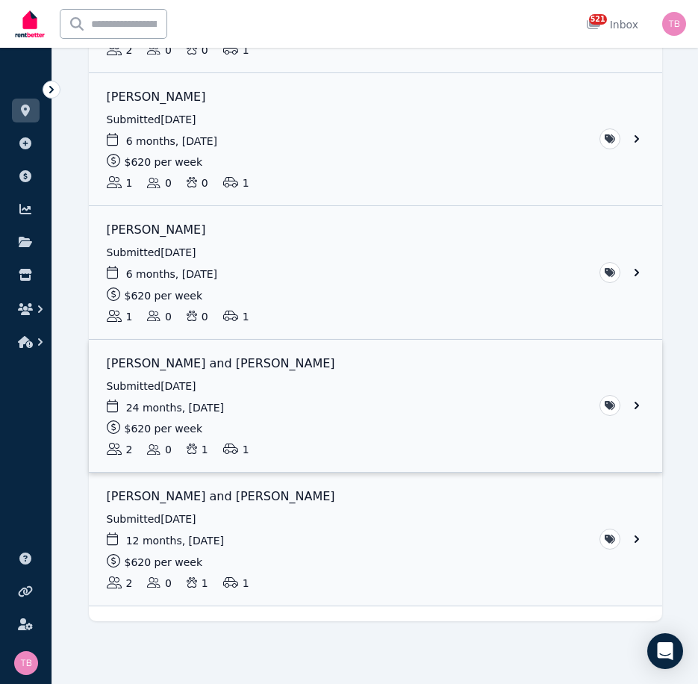
click at [638, 406] on link "View application: Mia McQueen and Lachlan Stevens" at bounding box center [376, 406] width 574 height 133
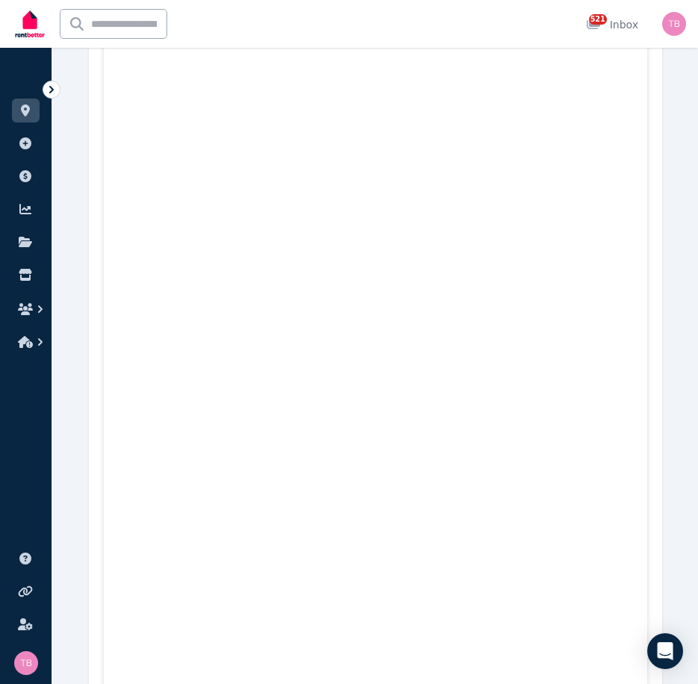
scroll to position [1120, 0]
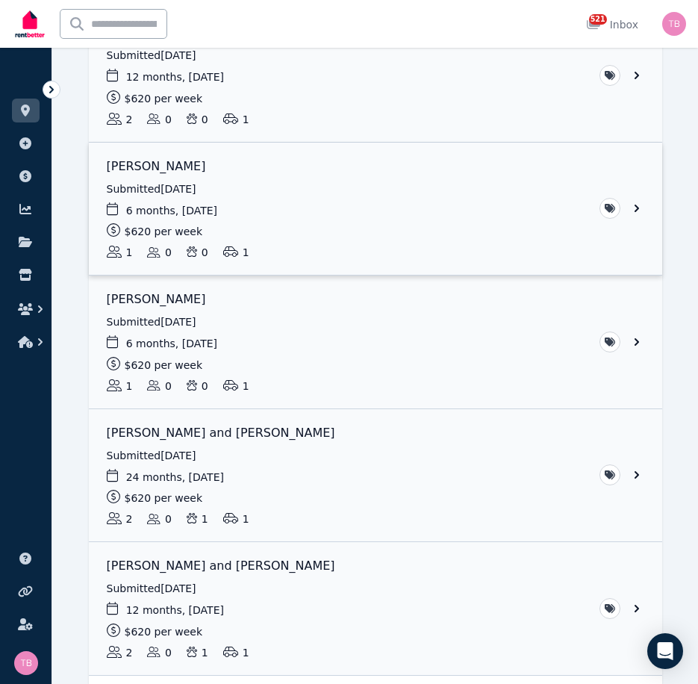
scroll to position [297, 0]
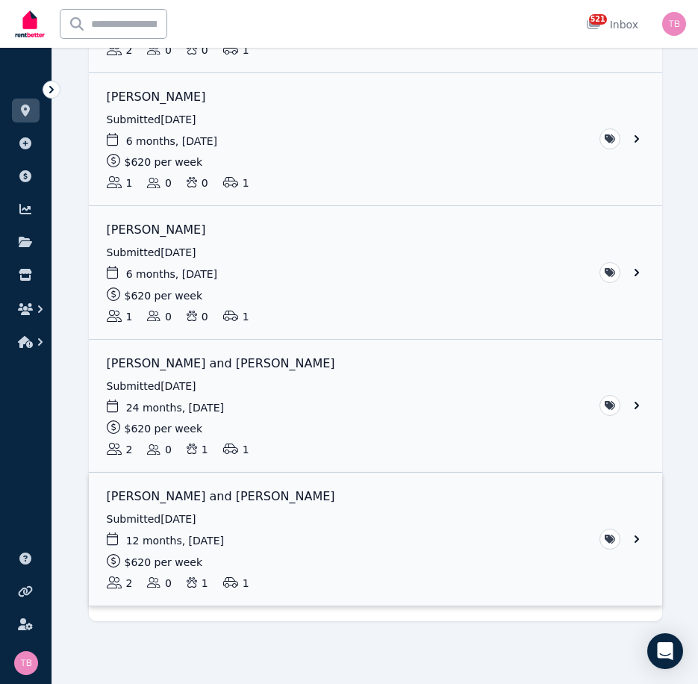
click at [639, 541] on link "View application: Lillie Taylor and Blake MacDonald" at bounding box center [376, 539] width 574 height 133
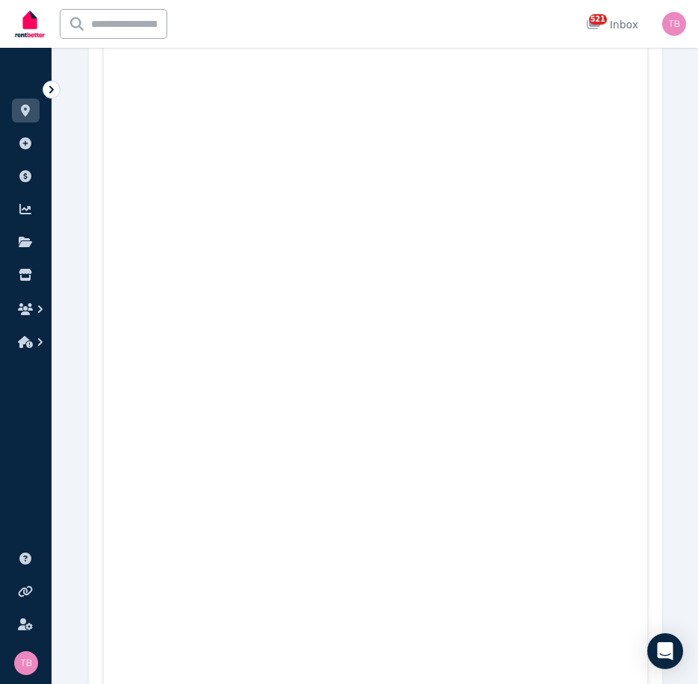
scroll to position [18896, 0]
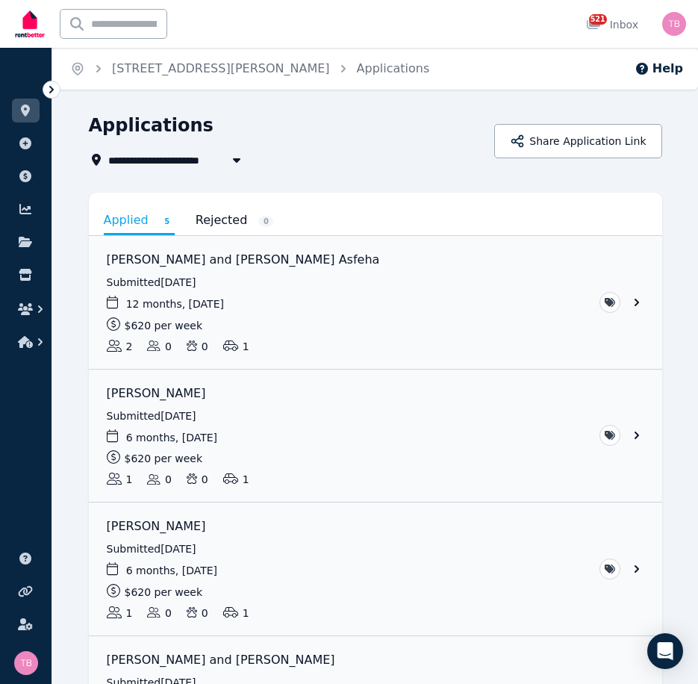
click at [184, 161] on span "[STREET_ADDRESS][PERSON_NAME]" at bounding box center [216, 160] width 217 height 18
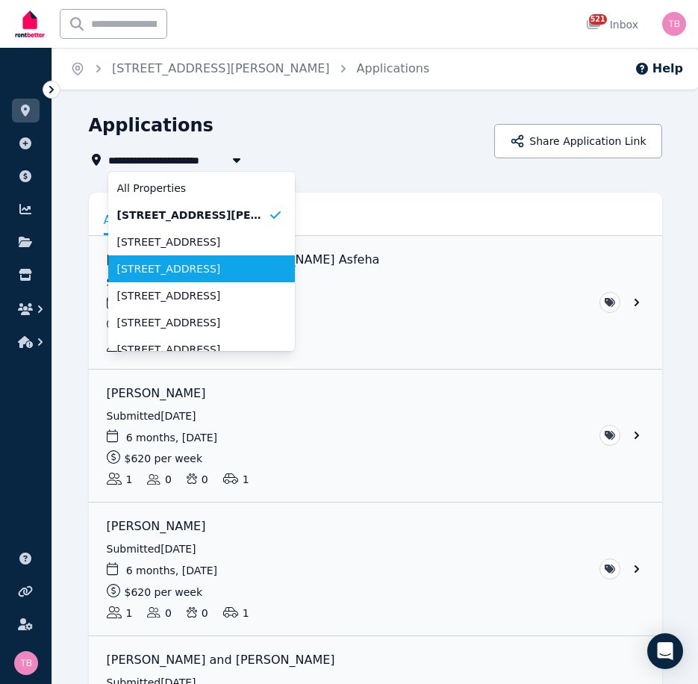
click at [176, 270] on span "[STREET_ADDRESS]" at bounding box center [192, 268] width 151 height 15
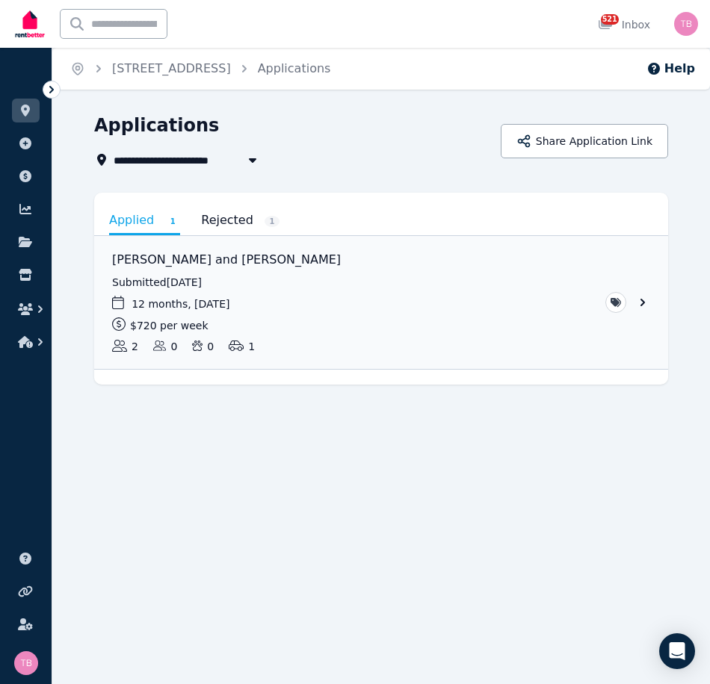
click at [172, 156] on span "[STREET_ADDRESS]" at bounding box center [179, 160] width 131 height 18
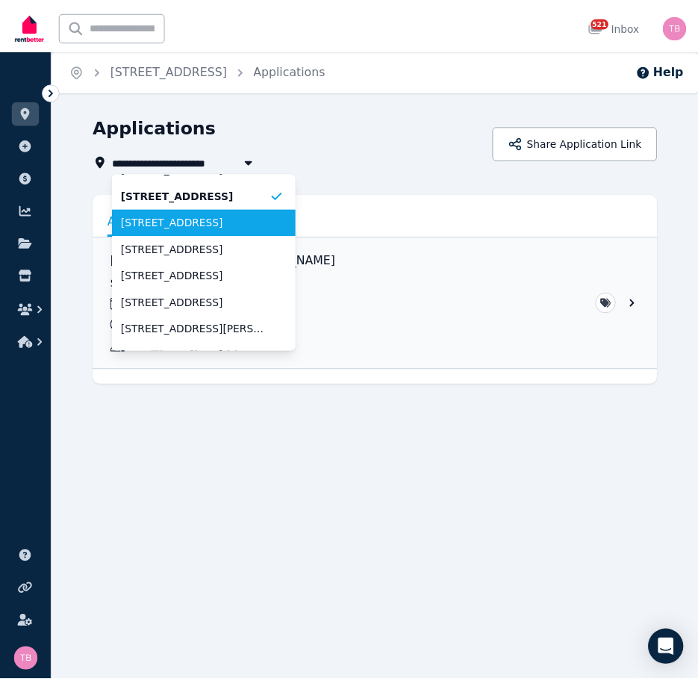
scroll to position [149, 0]
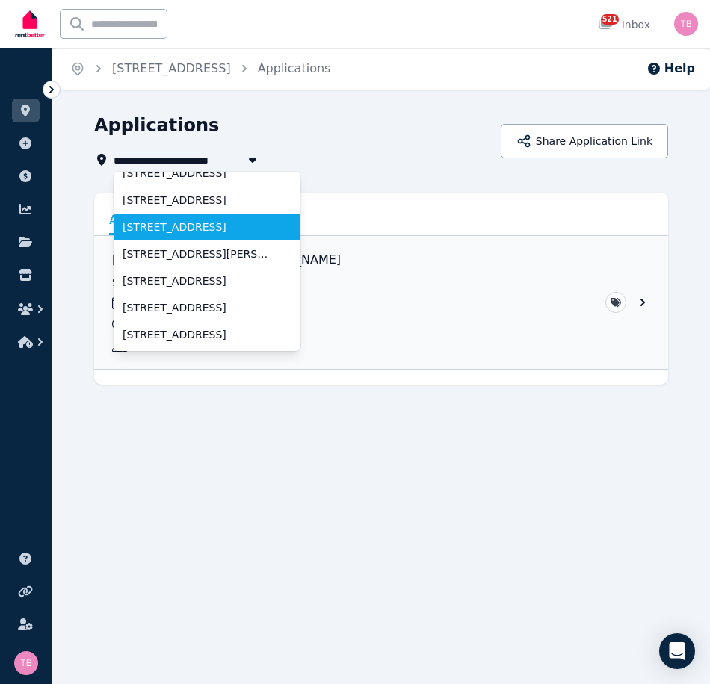
click at [174, 222] on span "[STREET_ADDRESS]" at bounding box center [197, 227] width 151 height 15
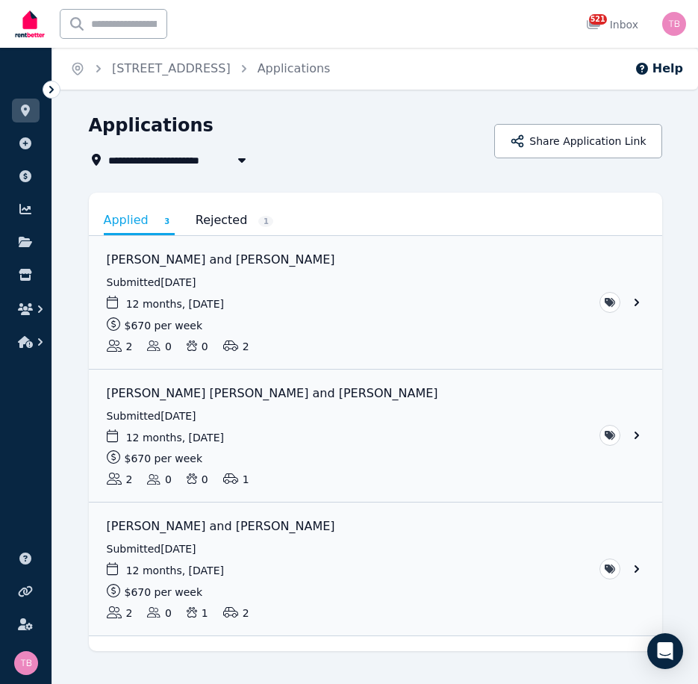
click at [167, 158] on span "[STREET_ADDRESS]" at bounding box center [173, 160] width 131 height 18
type input "**********"
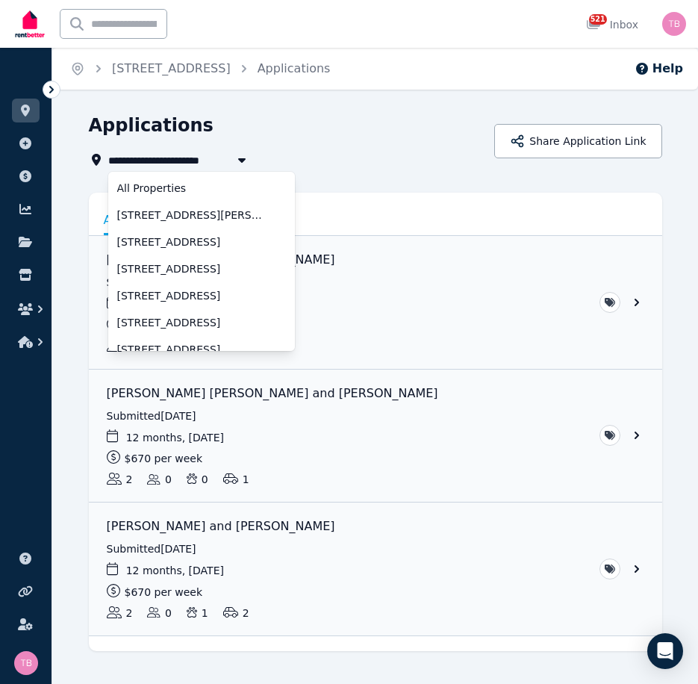
scroll to position [39, 0]
